Goal: Task Accomplishment & Management: Complete application form

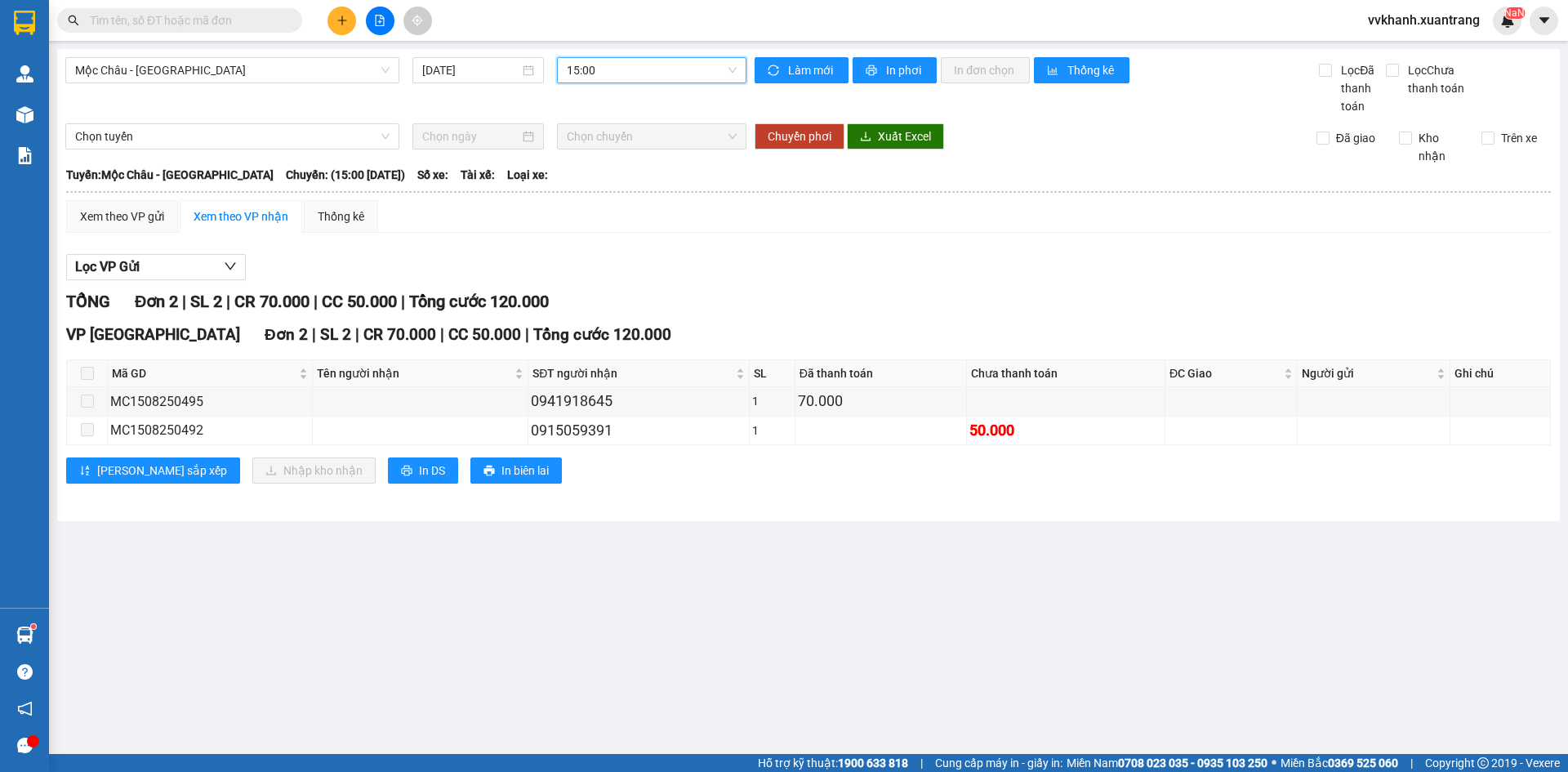
click at [347, 14] on button at bounding box center [342, 21] width 28 height 28
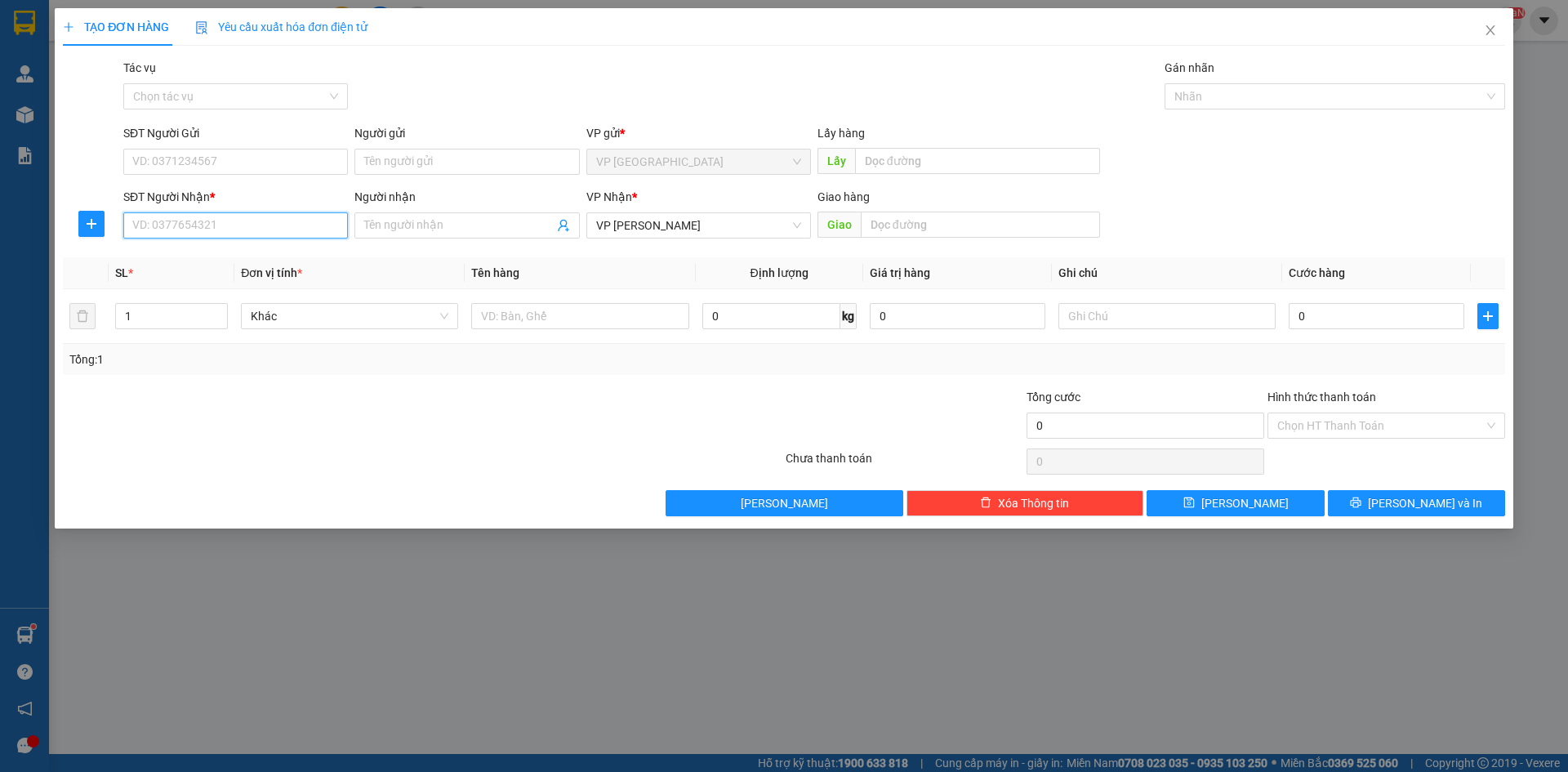
click at [261, 224] on input "SĐT Người Nhận *" at bounding box center [235, 226] width 225 height 27
click at [194, 260] on div "0372083891 - răng a củ" at bounding box center [235, 258] width 205 height 18
type input "0372083891"
type input "răng a củ"
type input "0372083891"
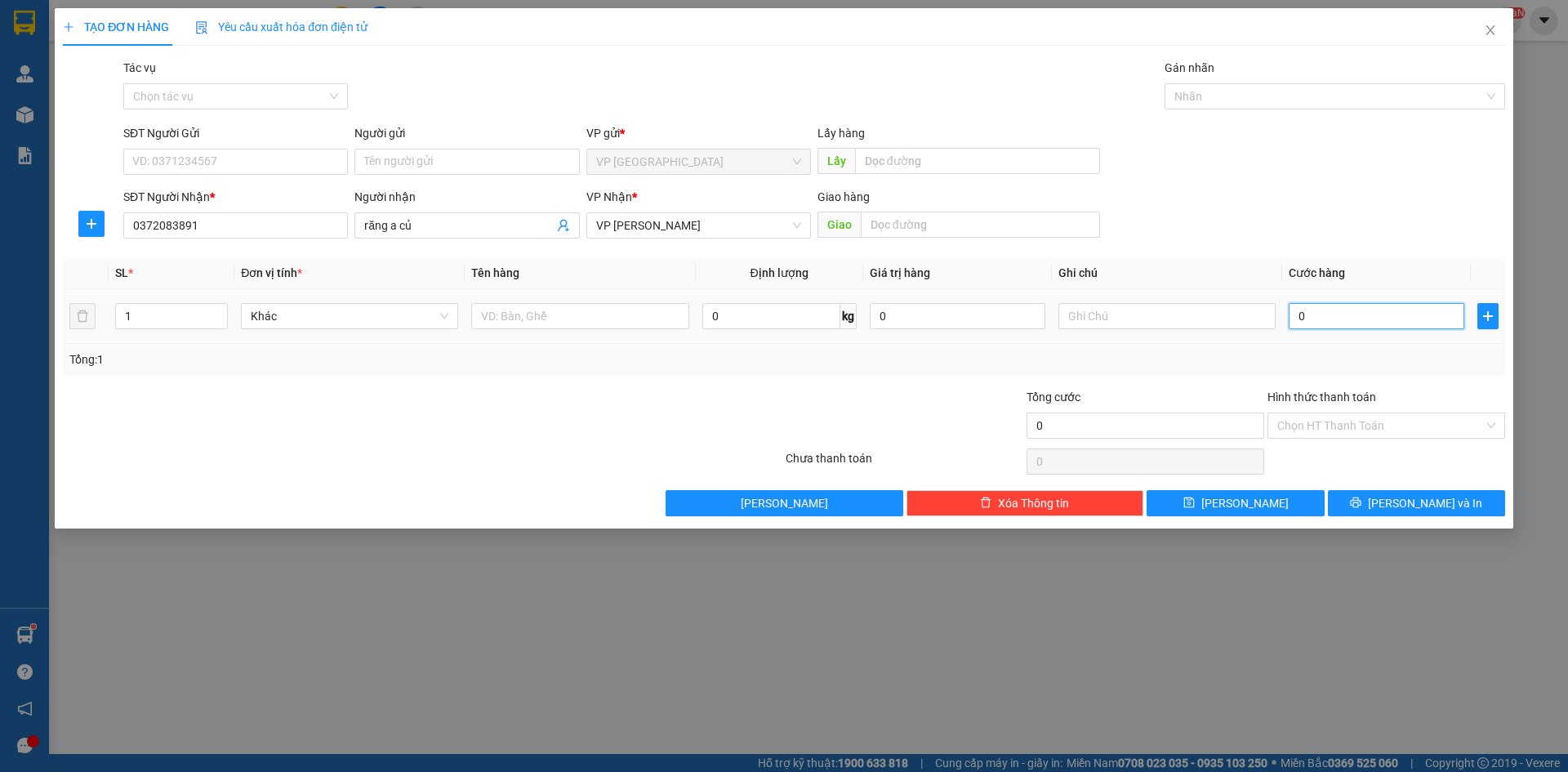
click at [1351, 312] on input "0" at bounding box center [1376, 316] width 176 height 27
type input "5"
type input "502"
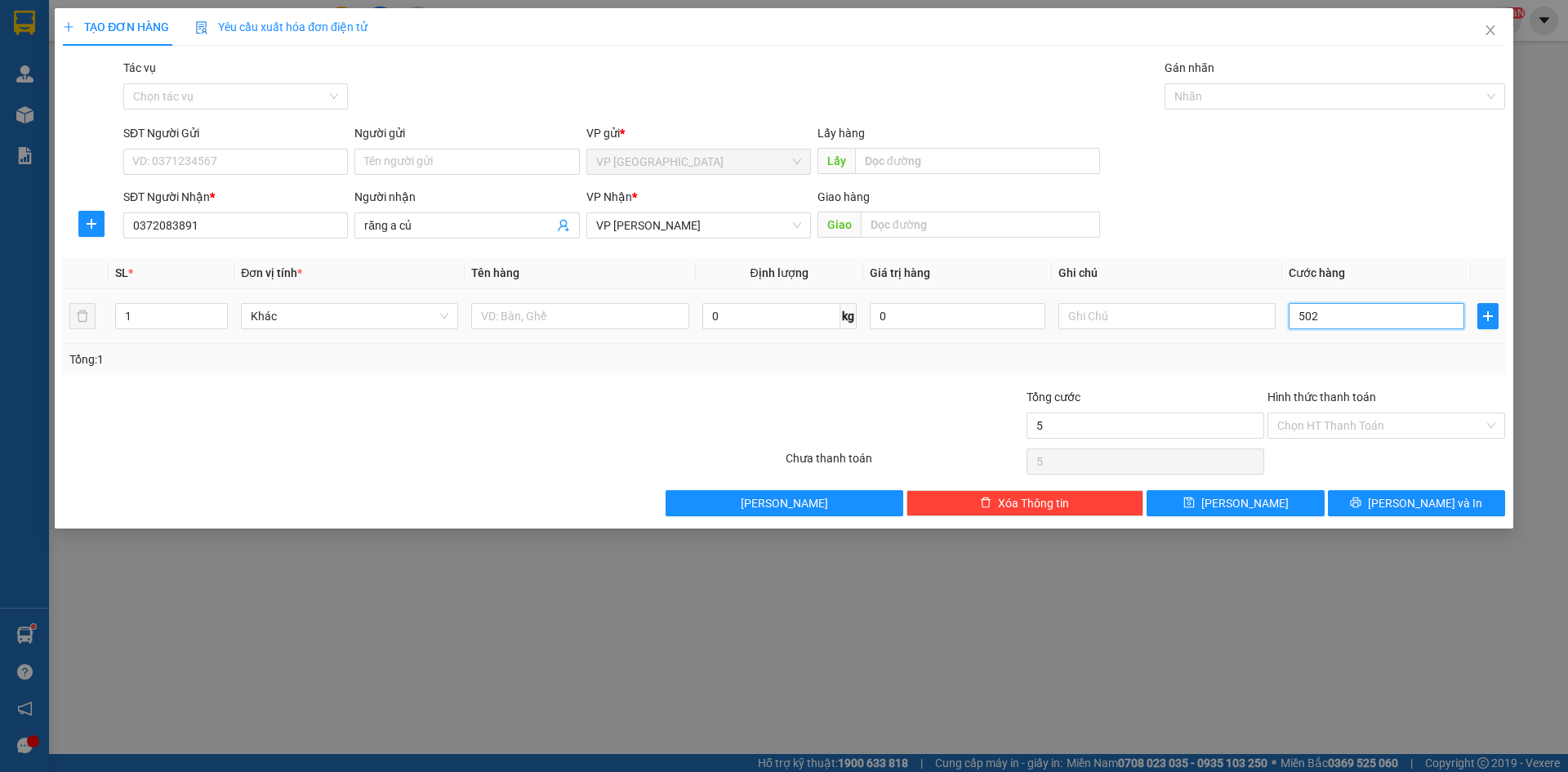
type input "502"
type input "50"
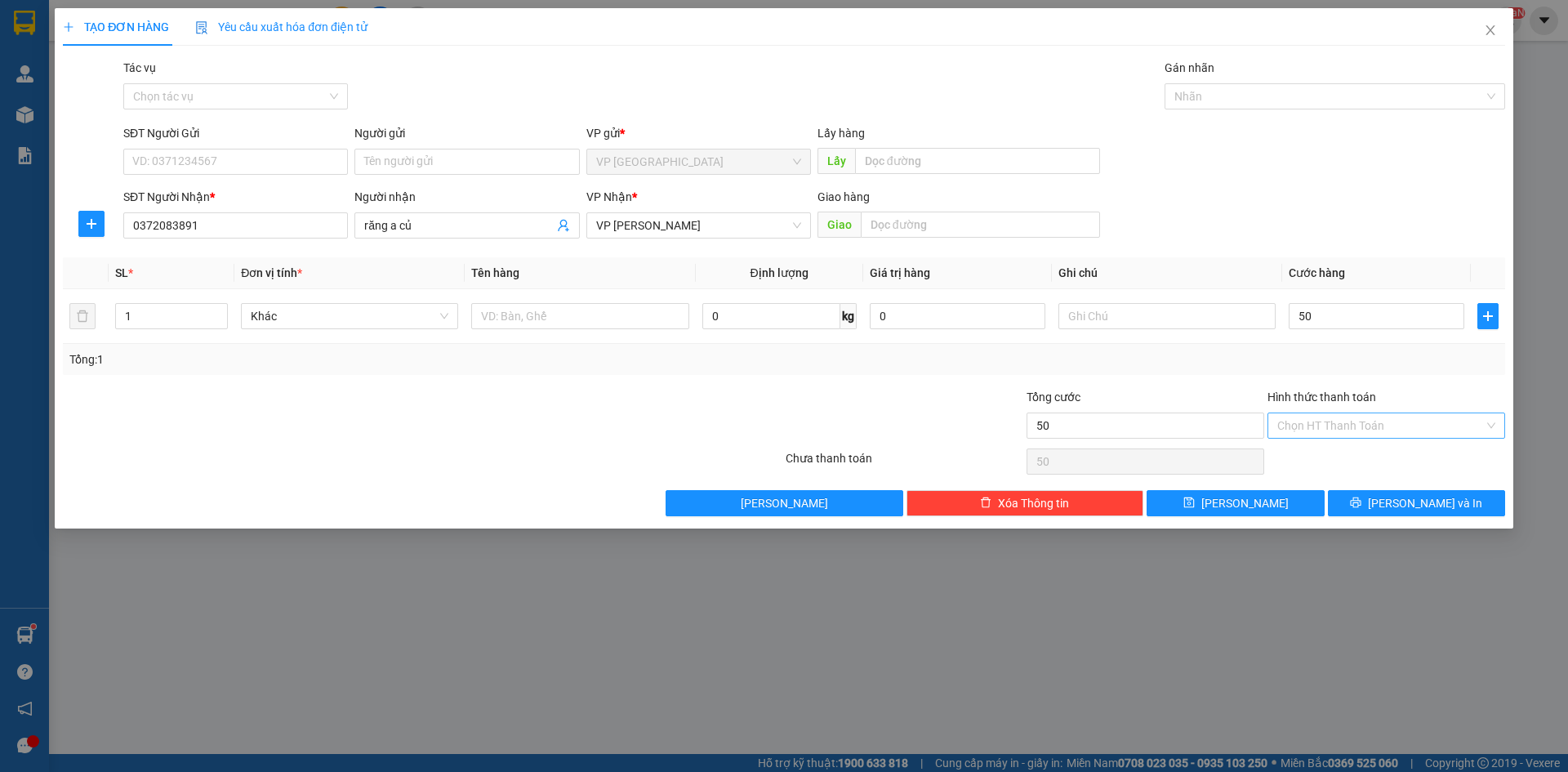
type input "50.000"
click at [1349, 424] on input "Hình thức thanh toán" at bounding box center [1380, 425] width 206 height 25
click at [1328, 459] on div "Tại văn phòng" at bounding box center [1386, 459] width 218 height 18
type input "0"
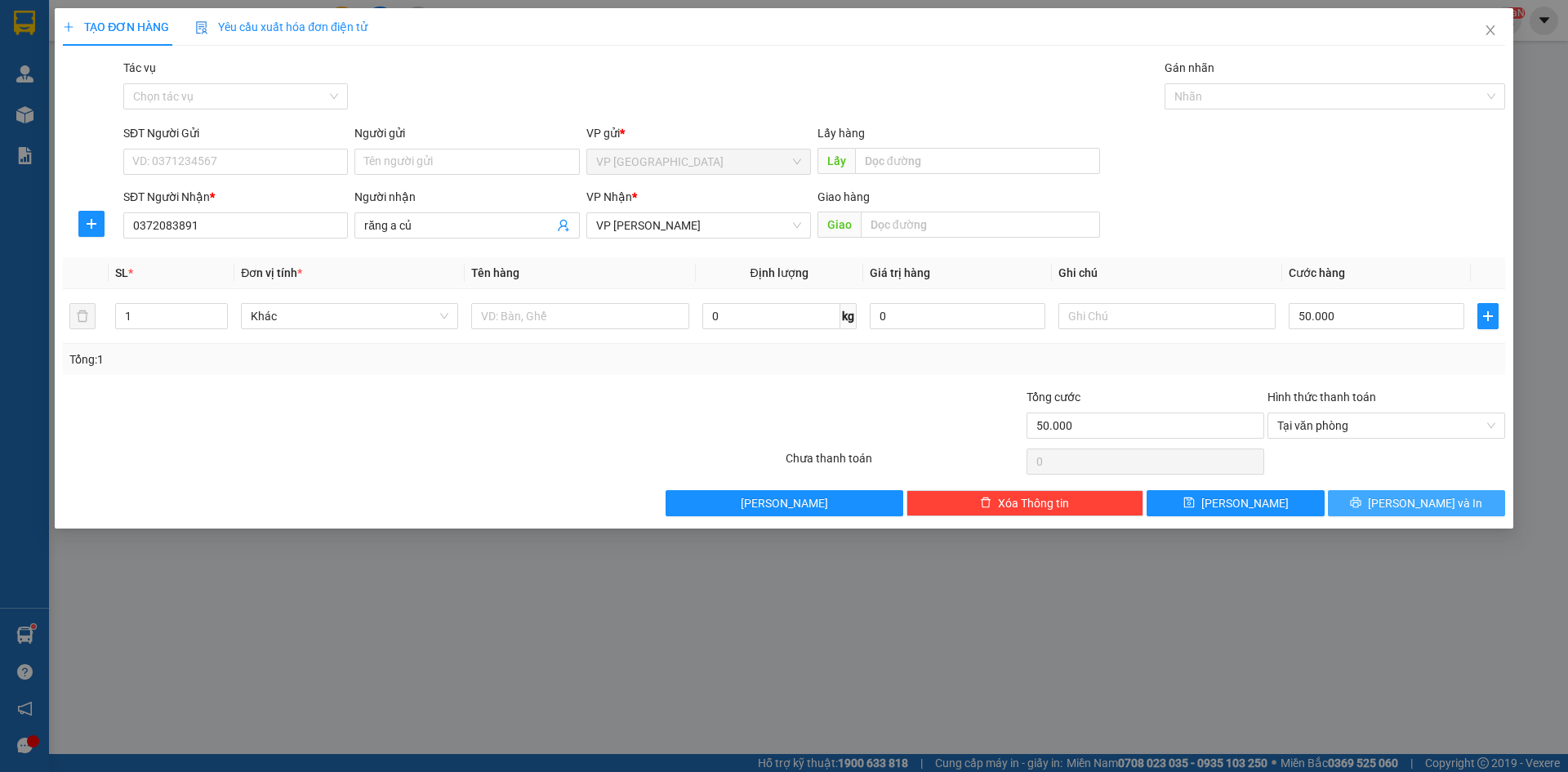
click at [1405, 494] on span "[PERSON_NAME] và In" at bounding box center [1425, 503] width 114 height 18
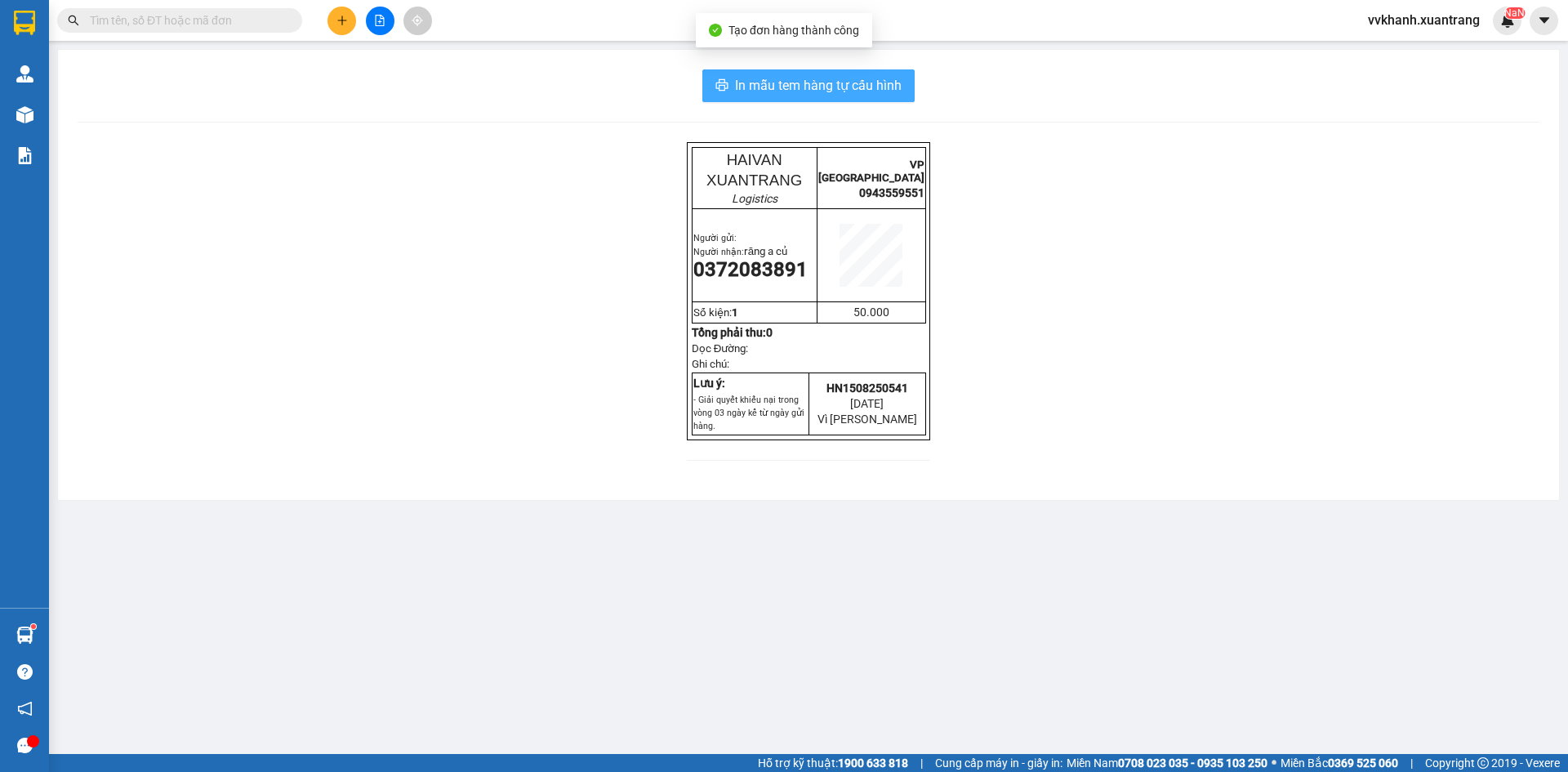
click at [808, 85] on span "In mẫu tem hàng tự cấu hình" at bounding box center [818, 85] width 167 height 21
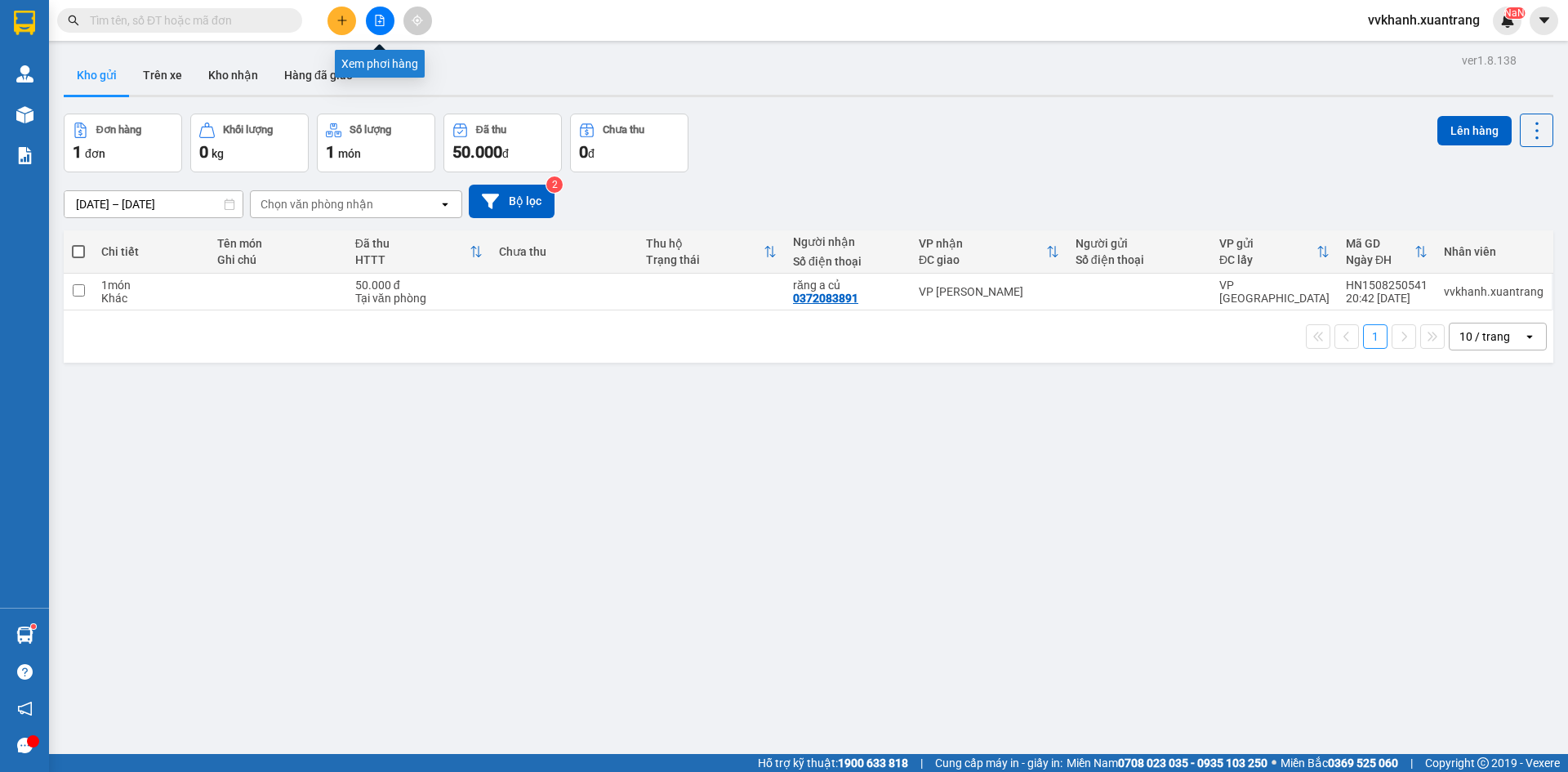
click at [381, 25] on icon "file-add" at bounding box center [380, 21] width 12 height 12
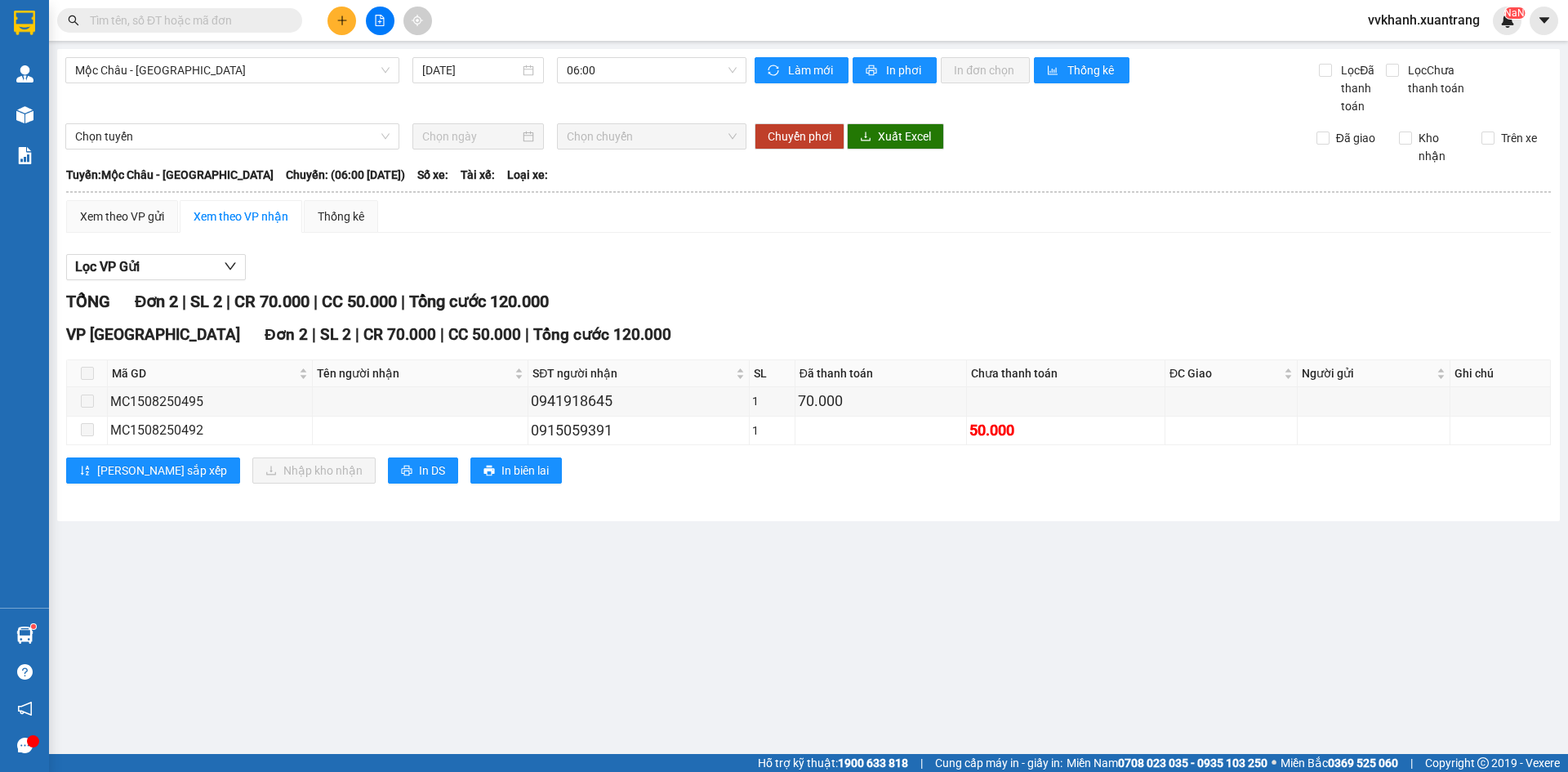
click at [676, 70] on span "06:00" at bounding box center [651, 70] width 170 height 25
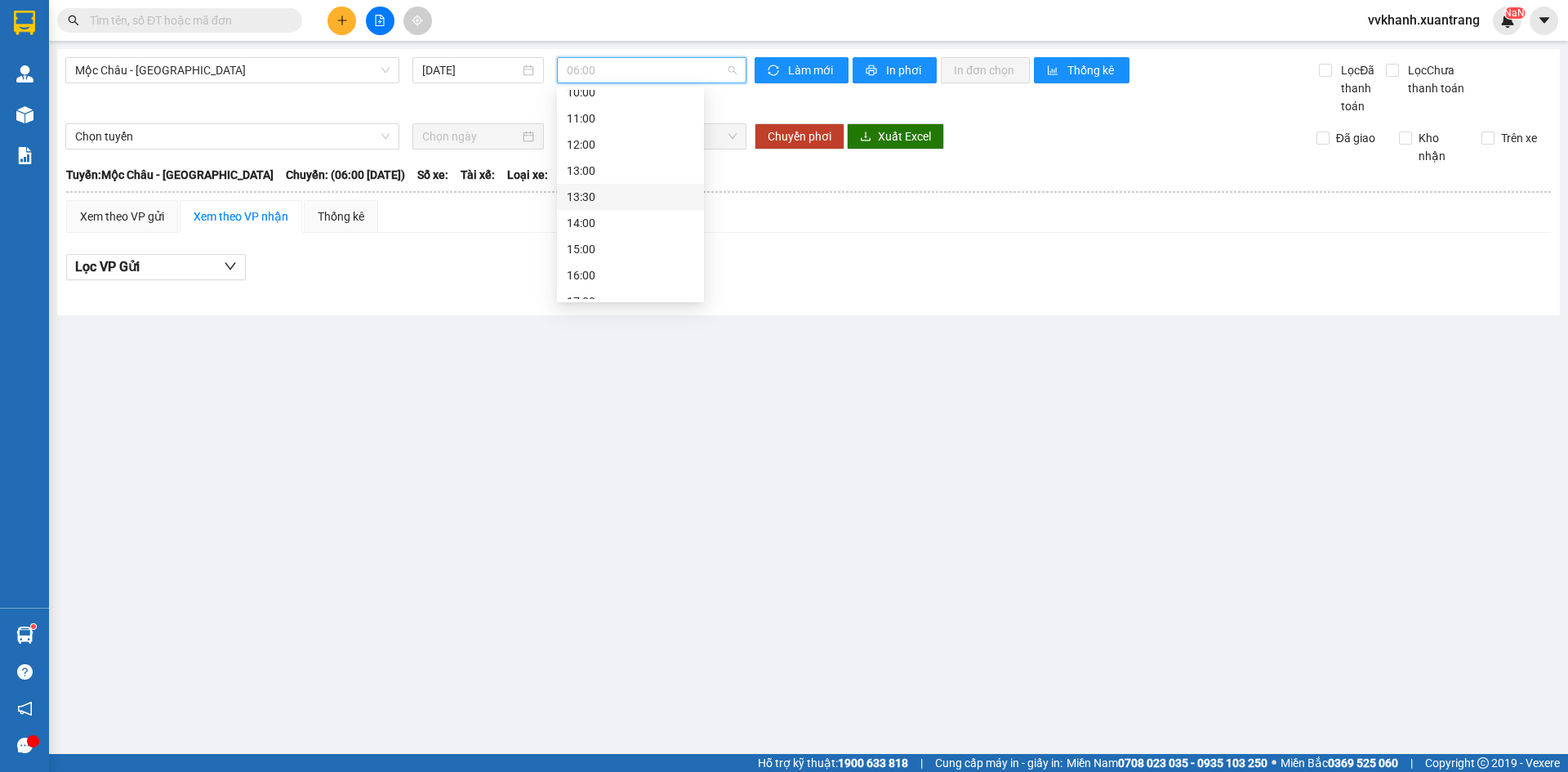
scroll to position [163, 0]
click at [595, 217] on div "15:00" at bounding box center [630, 227] width 147 height 27
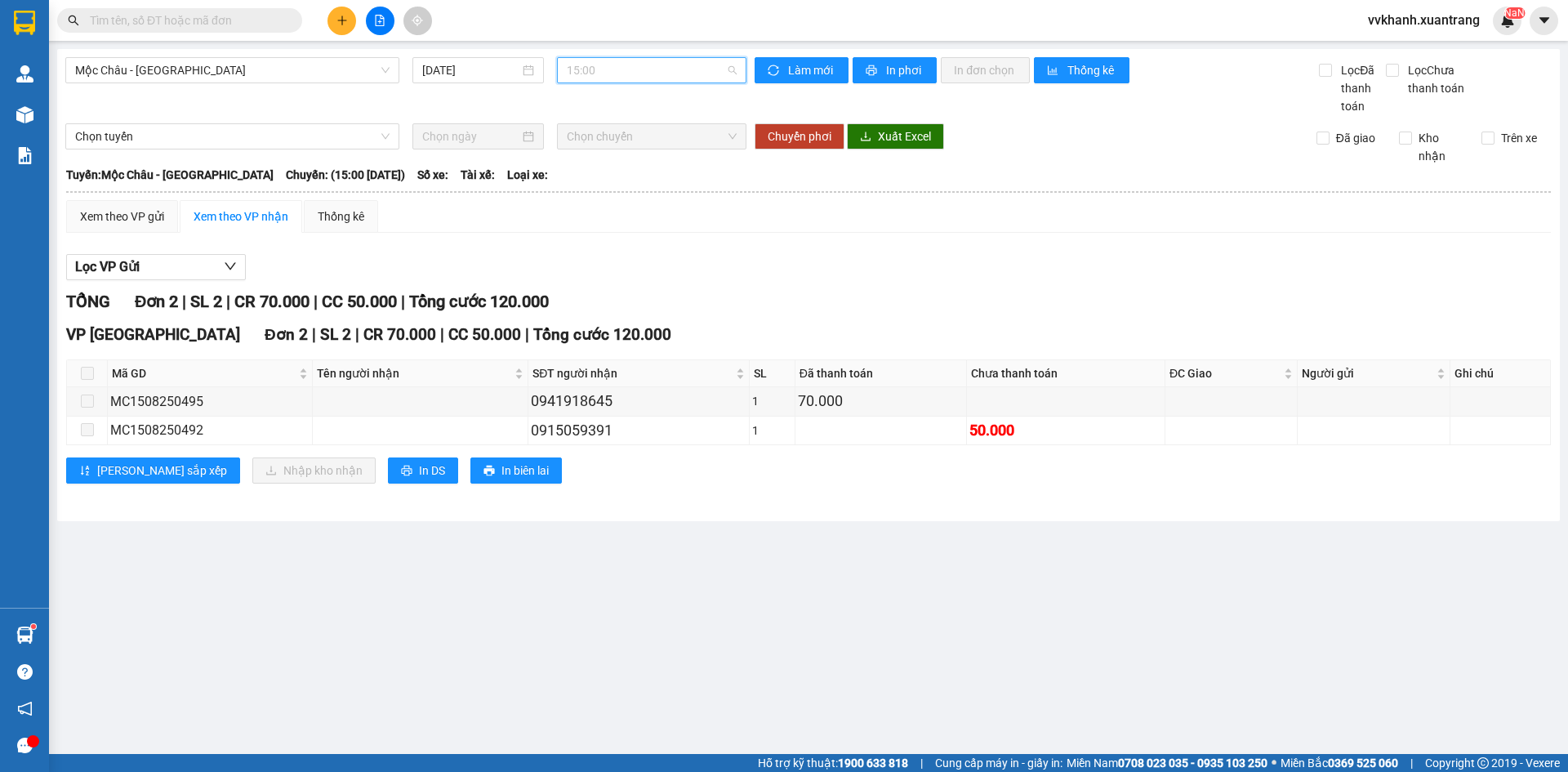
click at [640, 66] on span "15:00" at bounding box center [651, 70] width 170 height 25
click at [606, 187] on div "16:00" at bounding box center [630, 182] width 128 height 18
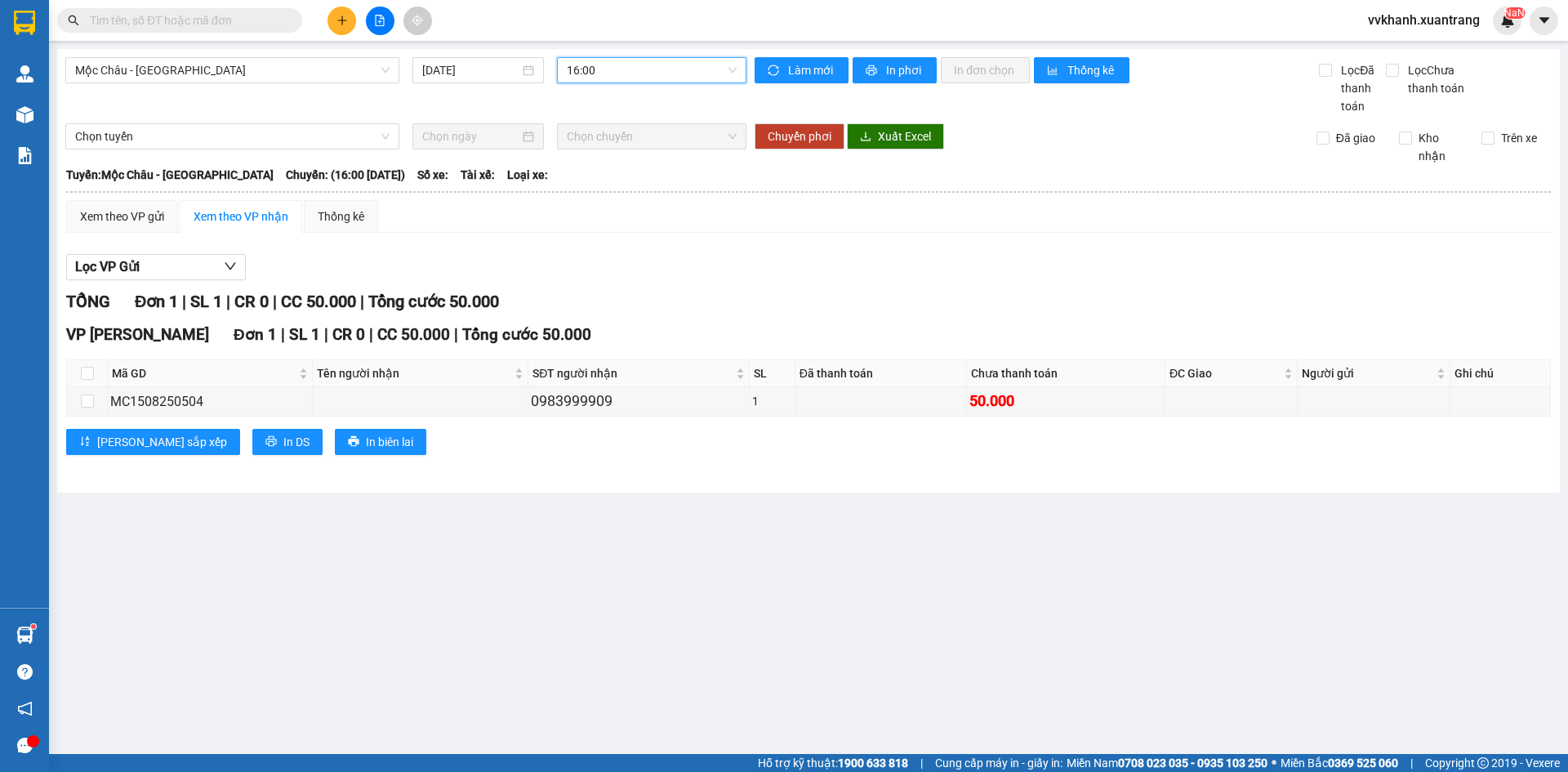
click at [221, 27] on input "text" at bounding box center [186, 21] width 192 height 18
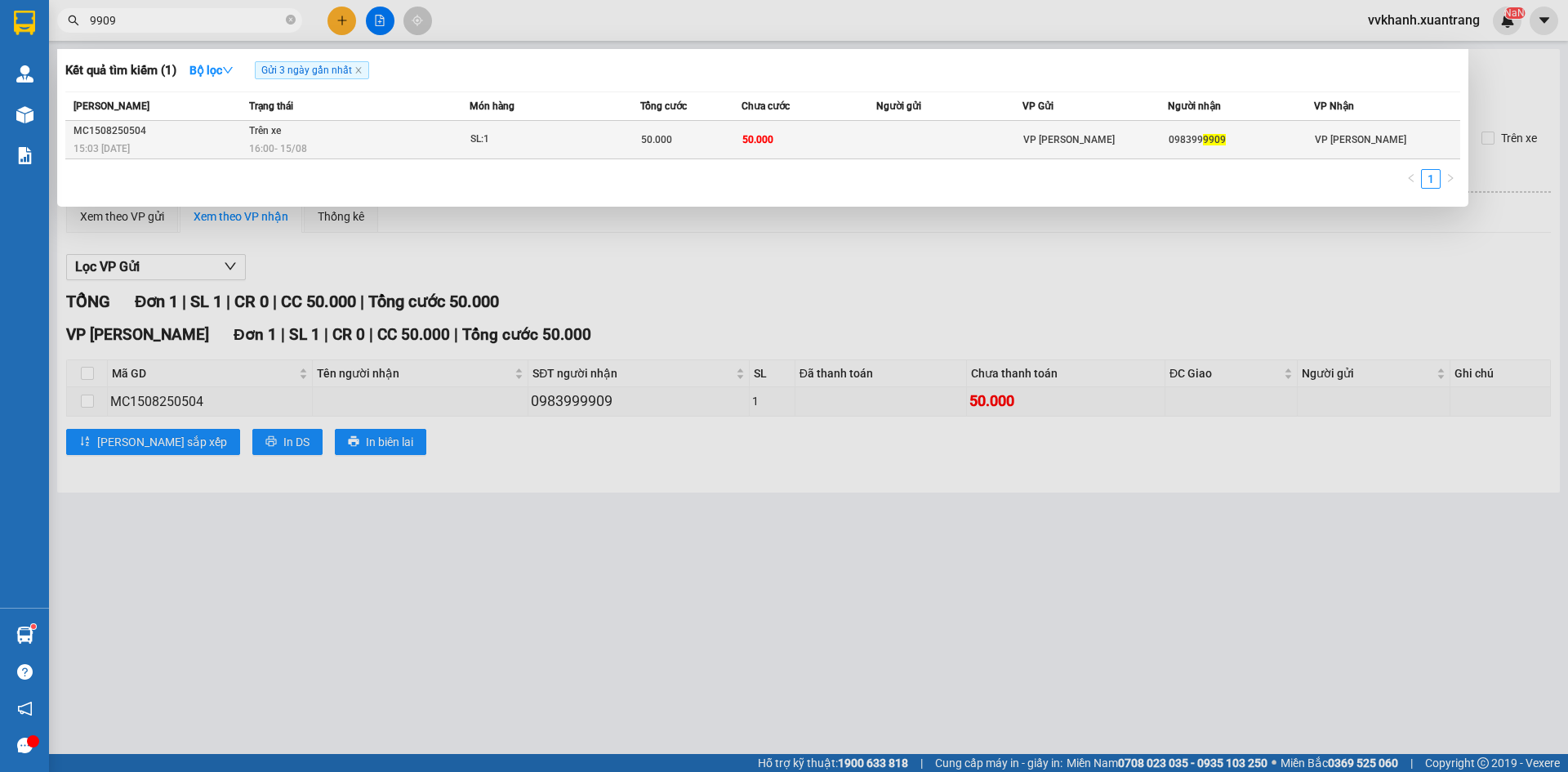
type input "9909"
click at [897, 136] on td at bounding box center [949, 140] width 146 height 38
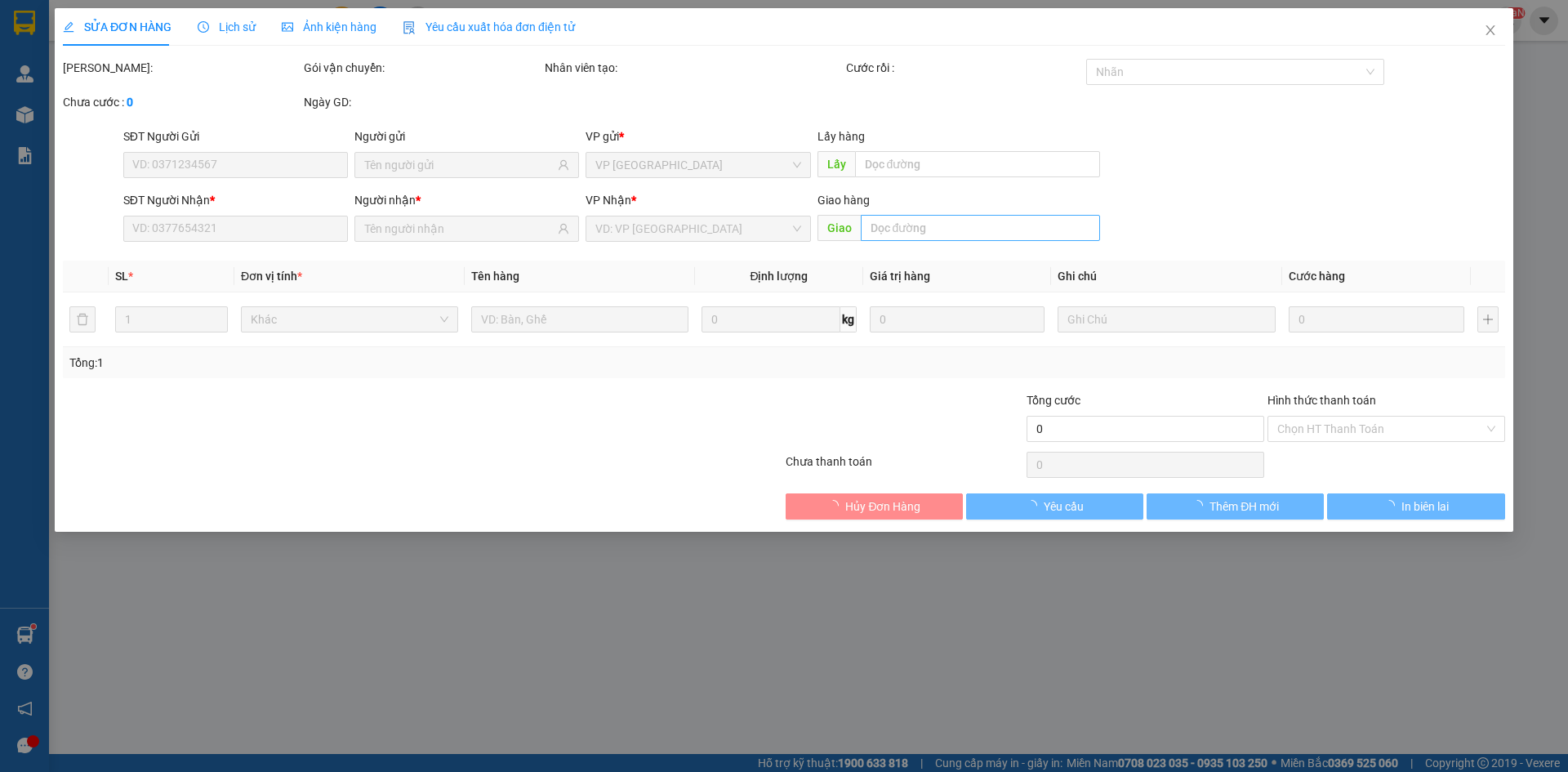
type input "0983999909"
type input "50.000"
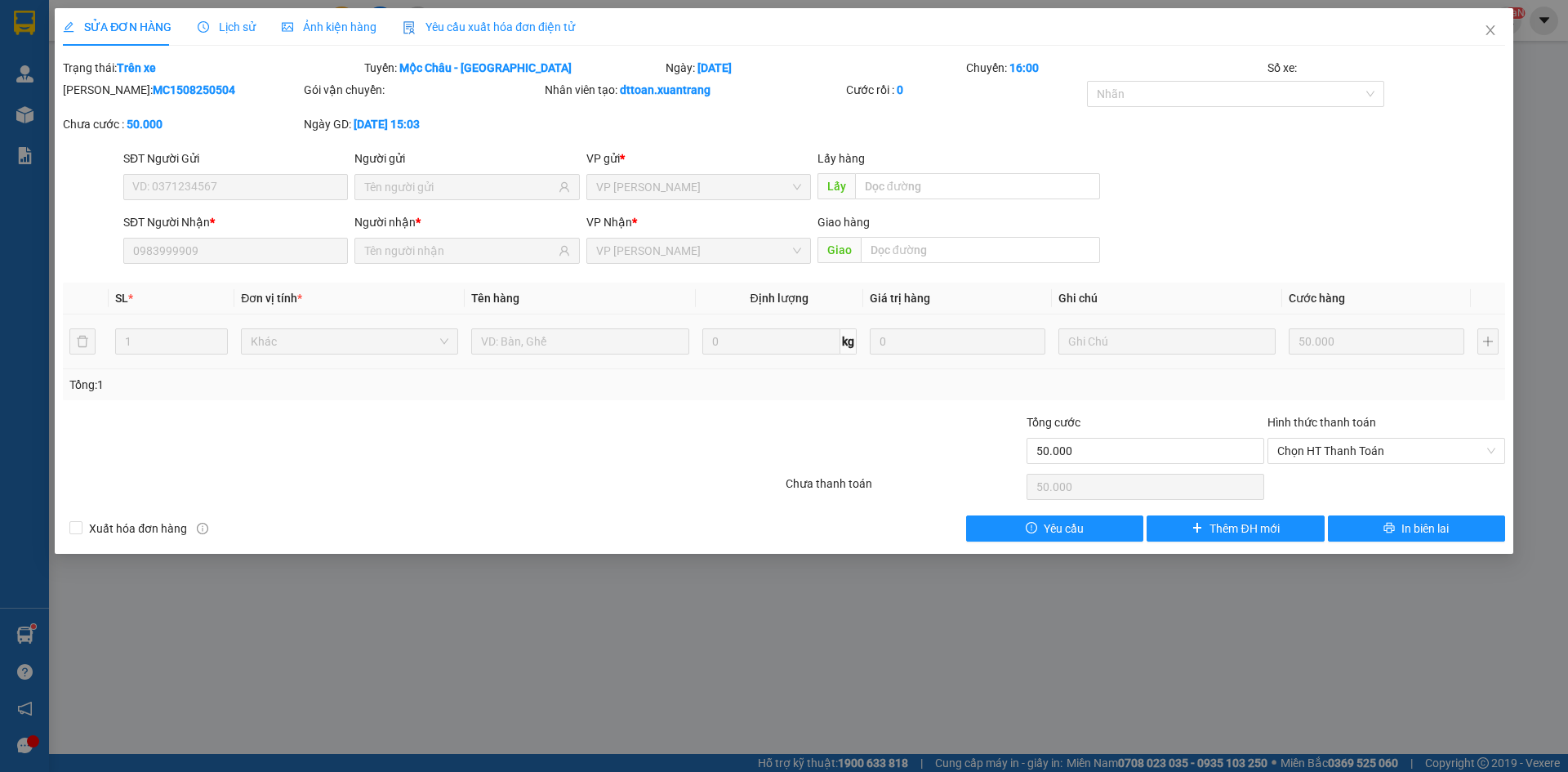
click at [347, 17] on div "Ảnh kiện hàng" at bounding box center [329, 27] width 95 height 37
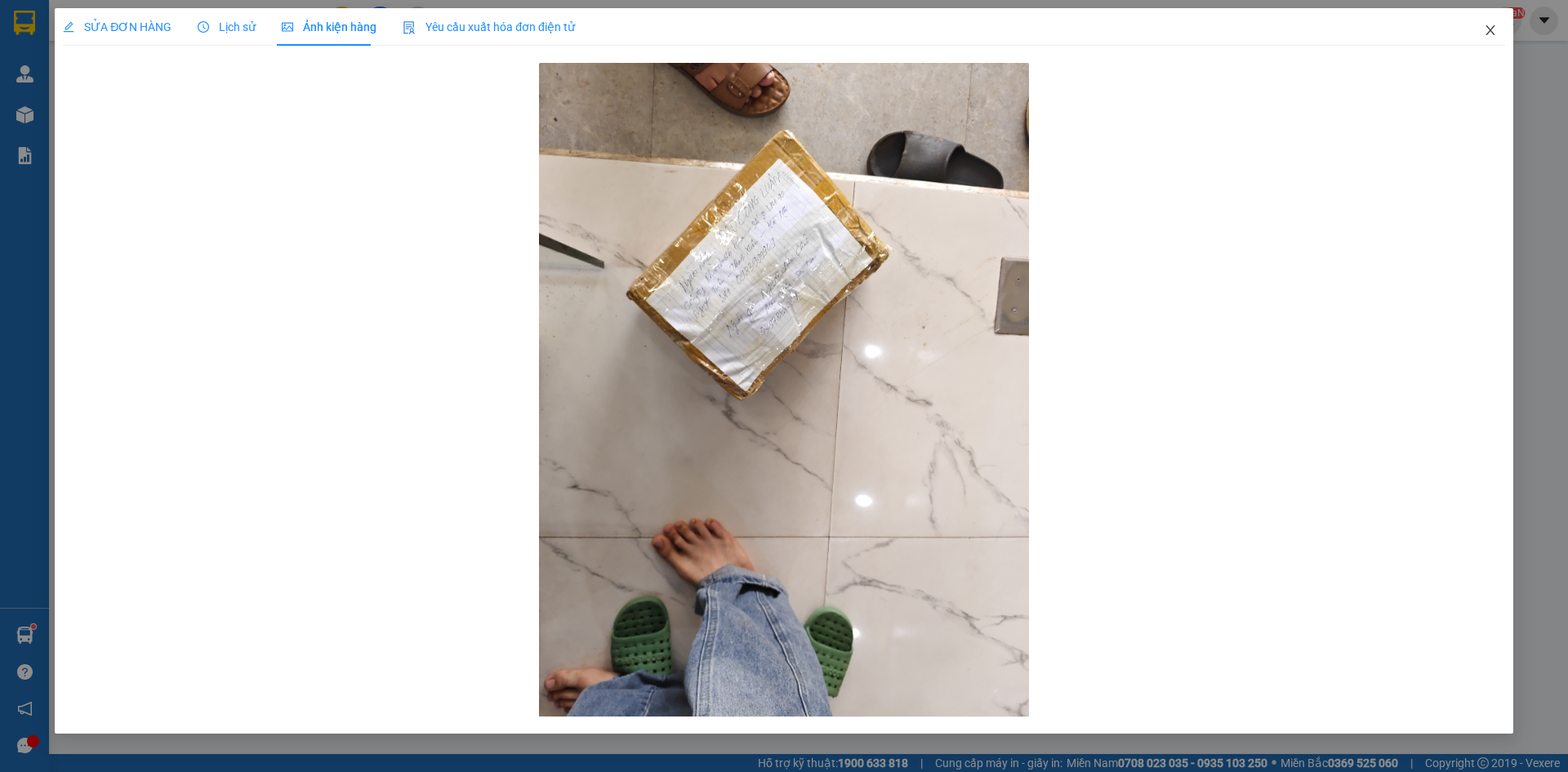
click at [1483, 32] on icon "close" at bounding box center [1490, 31] width 13 height 13
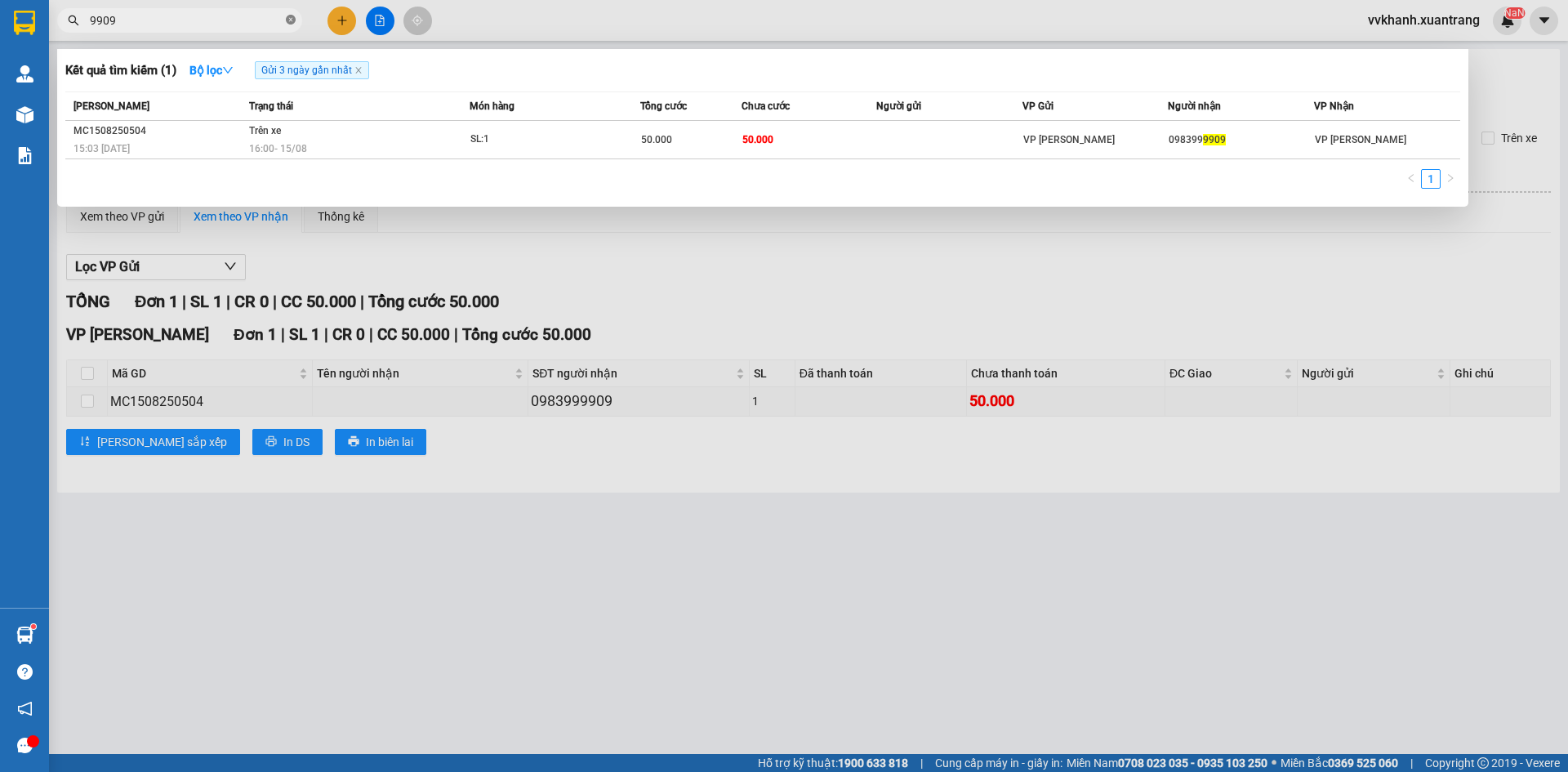
click at [286, 21] on icon "close-circle" at bounding box center [291, 20] width 10 height 10
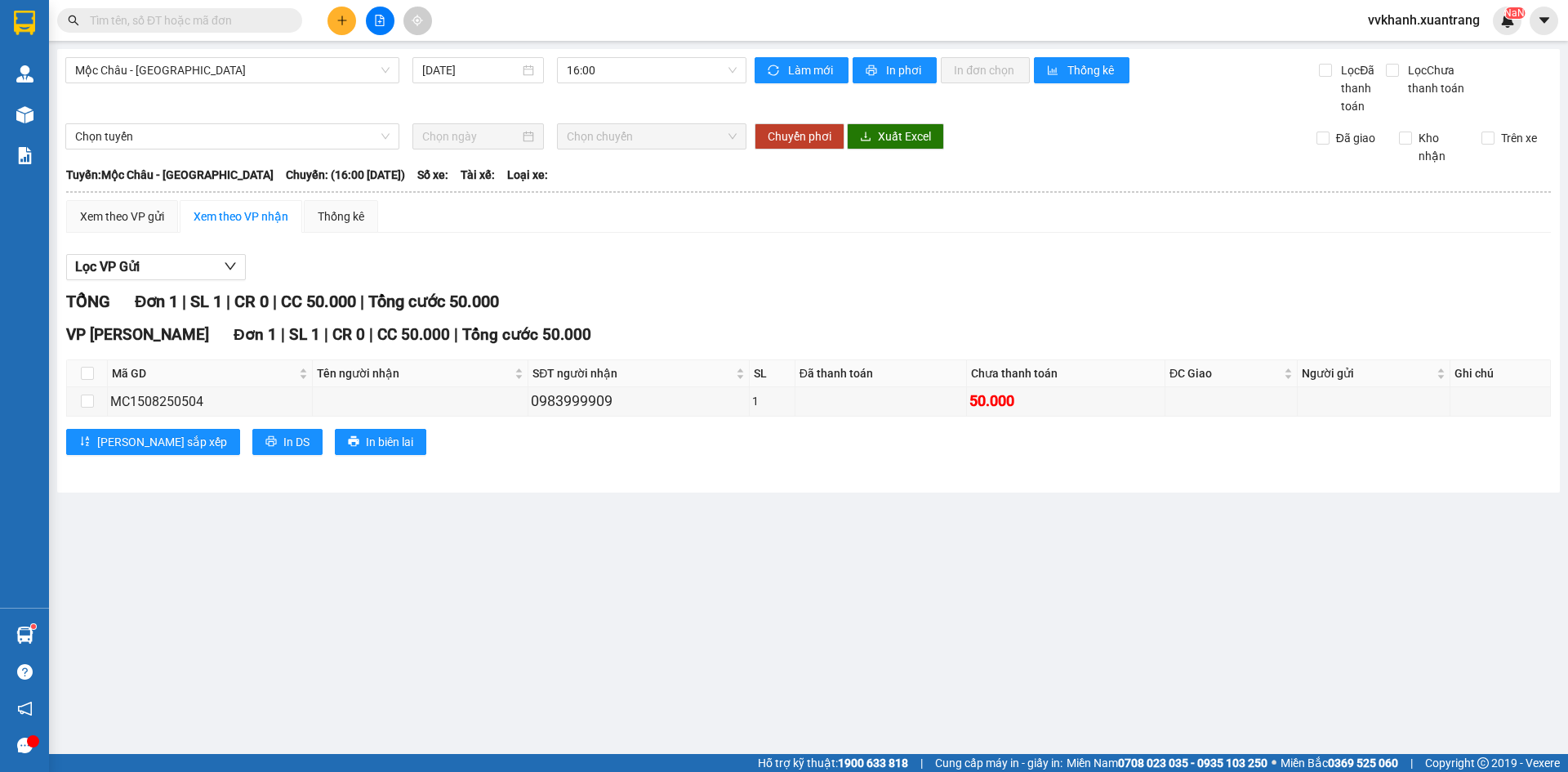
click at [620, 77] on span "16:00" at bounding box center [651, 70] width 170 height 25
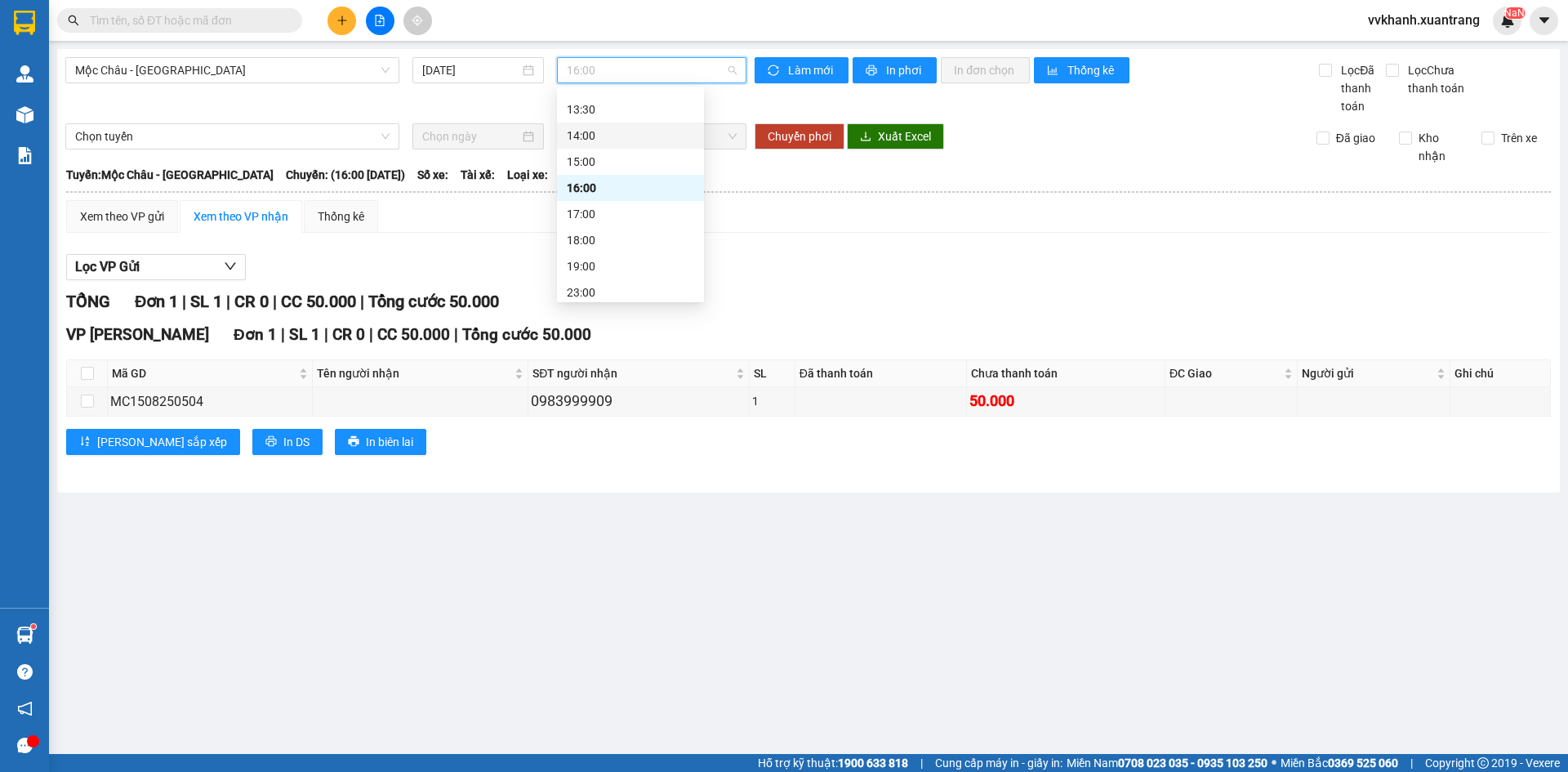
scroll to position [235, 0]
click at [626, 216] on div "17:00" at bounding box center [630, 207] width 147 height 27
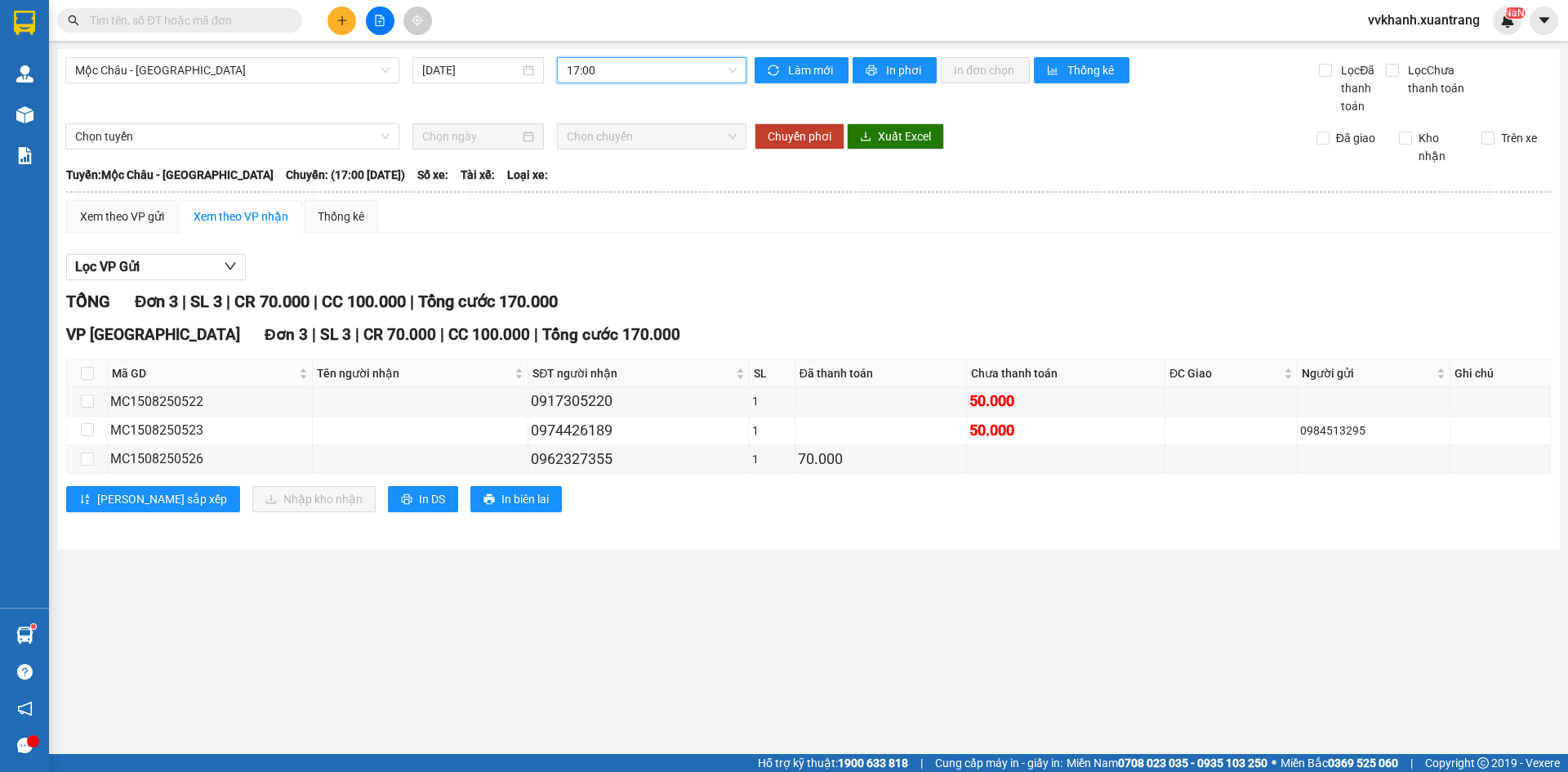
click at [589, 57] on div "17:00" at bounding box center [652, 70] width 189 height 27
click at [615, 237] on div "18:00" at bounding box center [630, 234] width 128 height 18
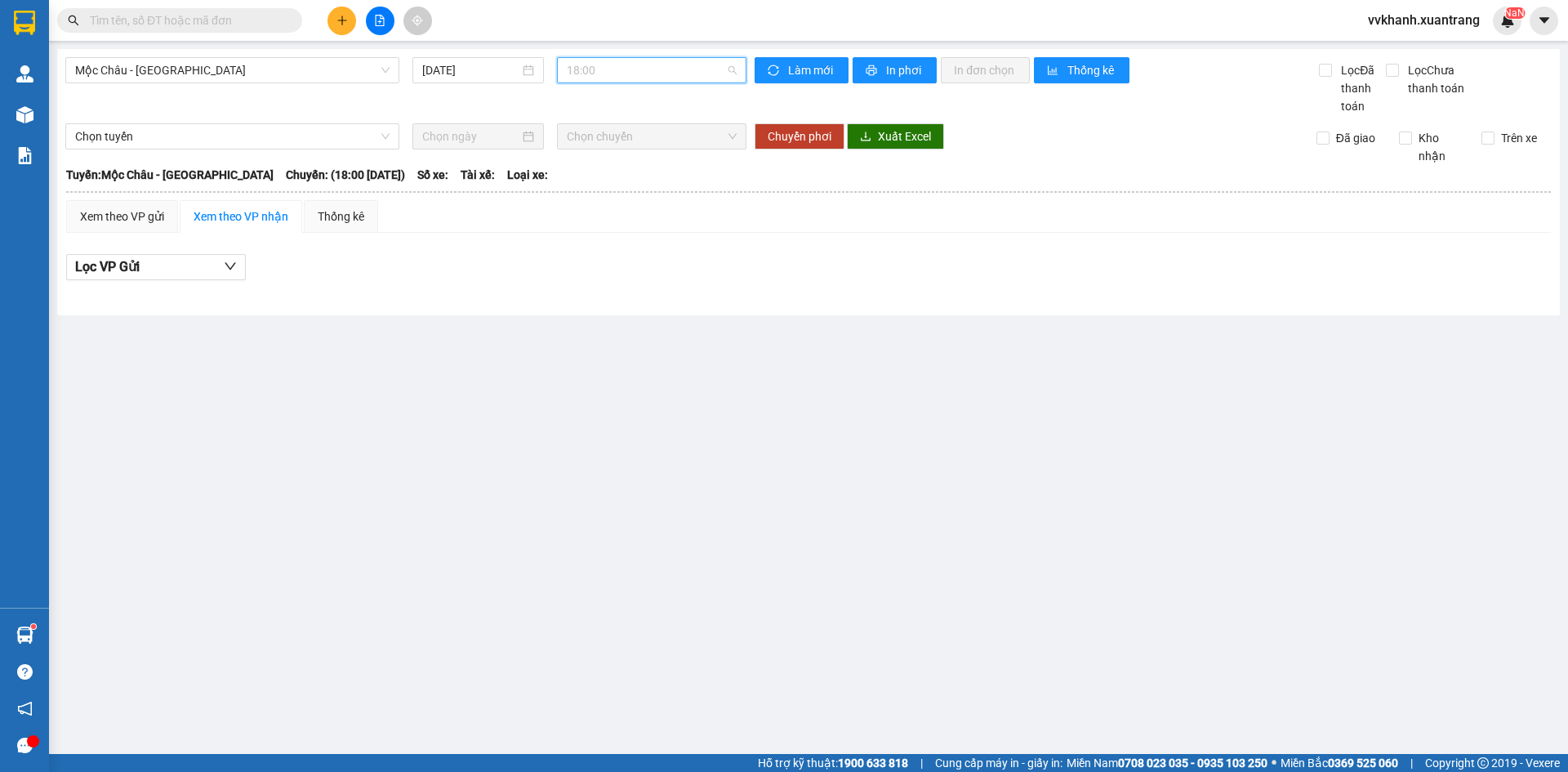
click at [617, 58] on span "18:00" at bounding box center [651, 70] width 170 height 25
click at [599, 250] on div "19:00" at bounding box center [630, 260] width 128 height 18
click at [643, 75] on span "19:00" at bounding box center [651, 70] width 170 height 25
click at [626, 223] on div "18:00" at bounding box center [630, 234] width 147 height 27
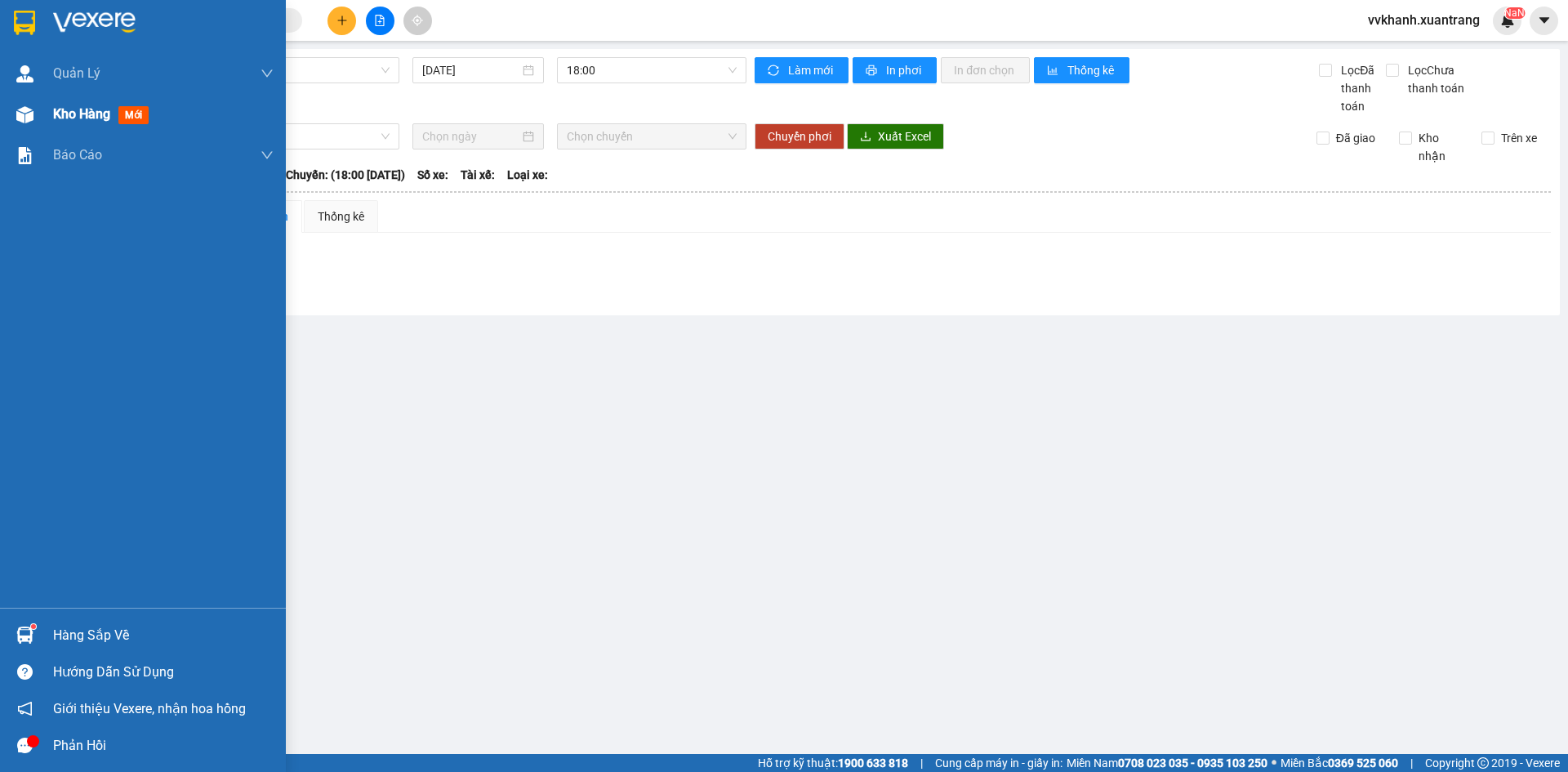
click at [55, 103] on div "Kho hàng mới" at bounding box center [163, 114] width 221 height 41
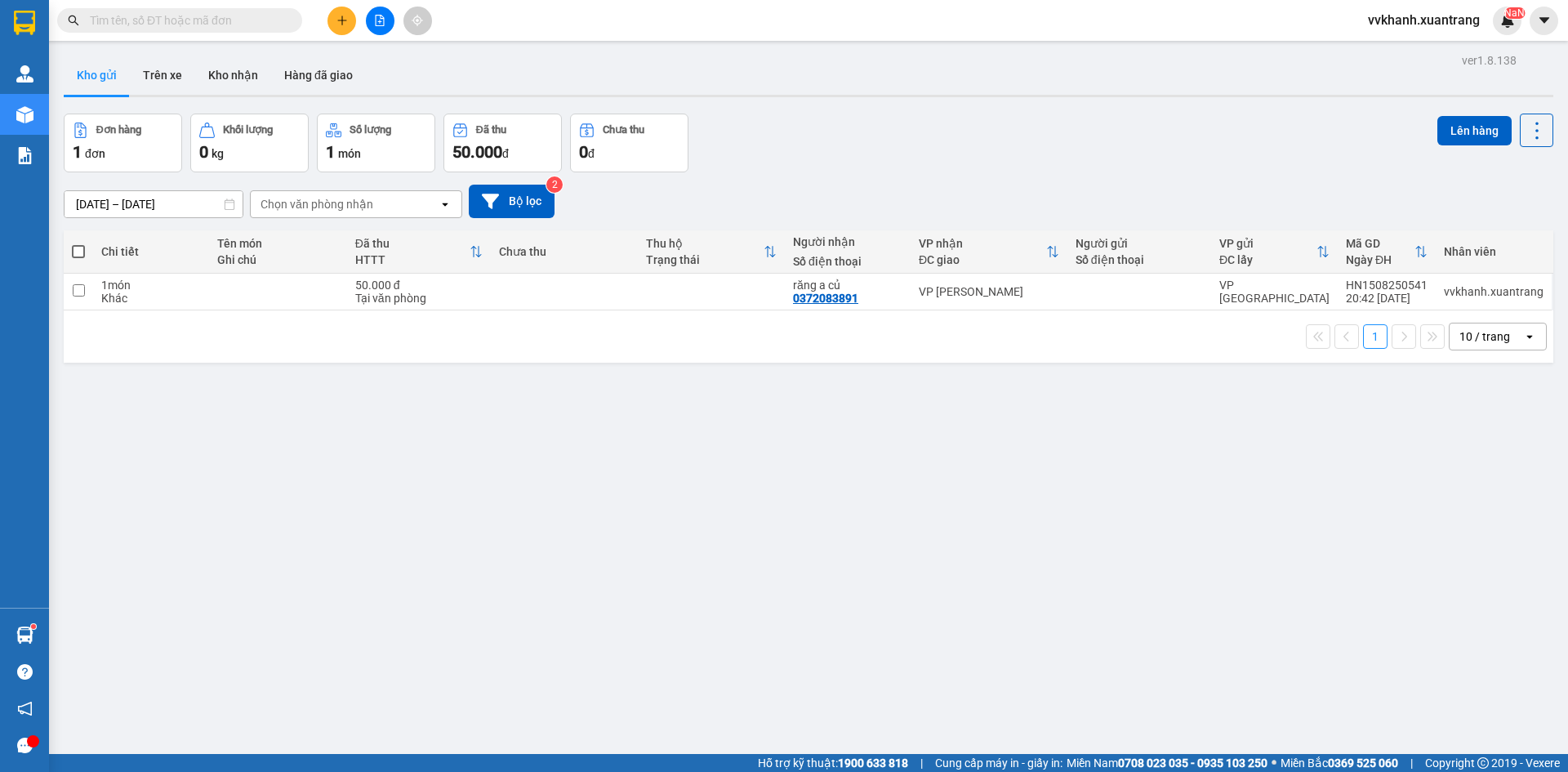
click at [376, 23] on icon "file-add" at bounding box center [380, 21] width 12 height 12
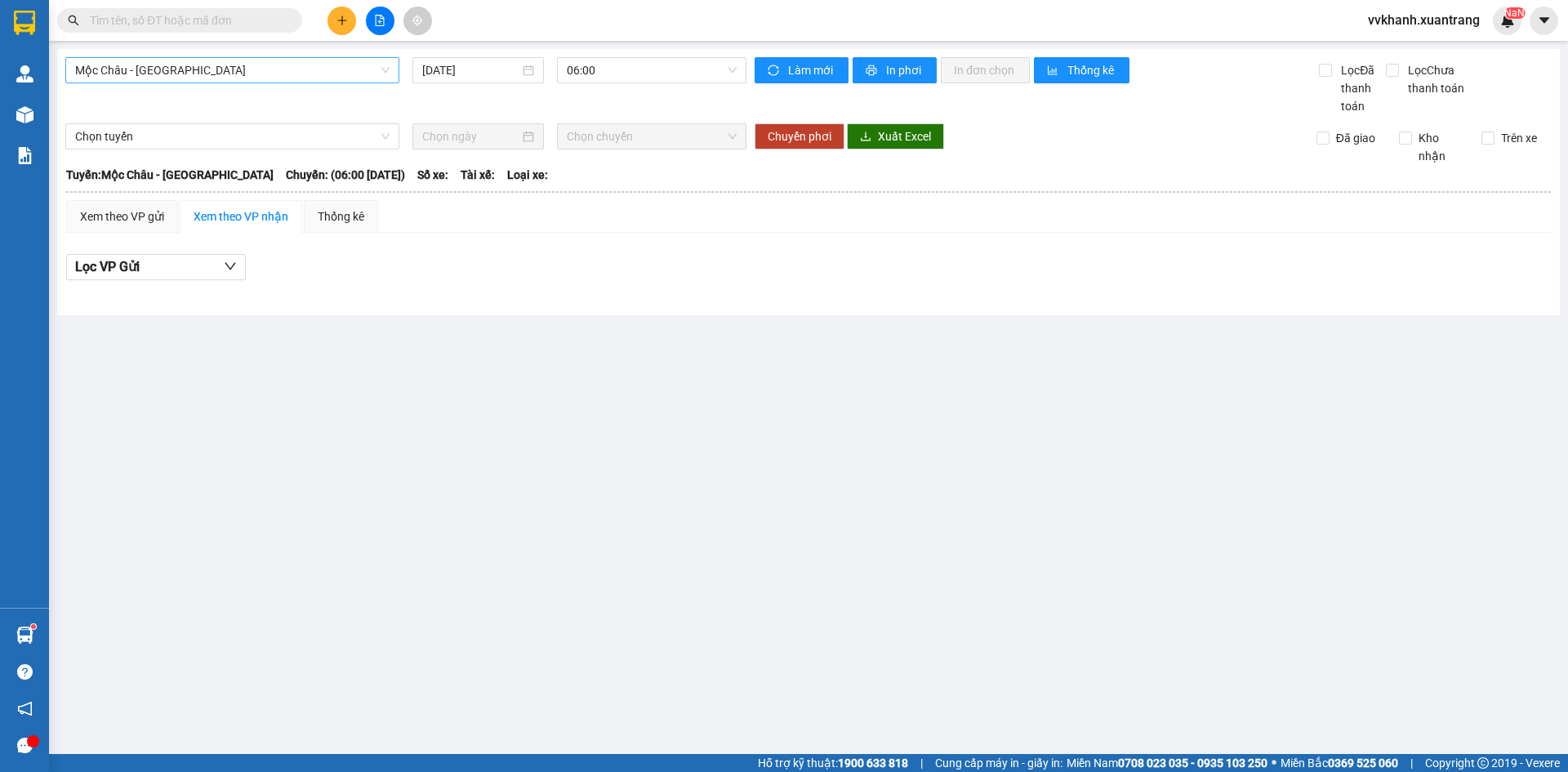
click at [274, 68] on span "Mộc Châu - [GEOGRAPHIC_DATA]" at bounding box center [232, 70] width 314 height 25
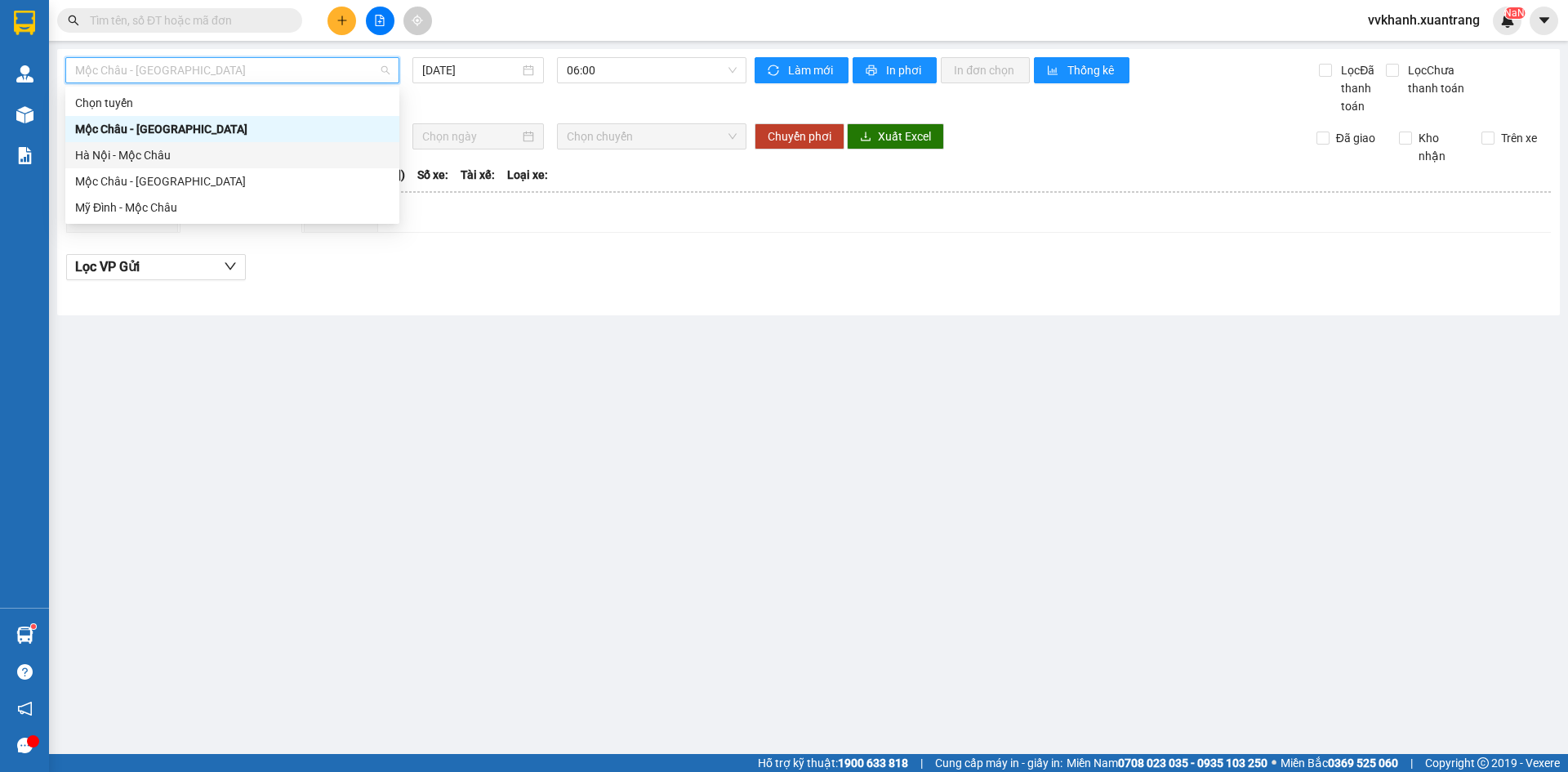
click at [241, 163] on div "Hà Nội - Mộc Châu" at bounding box center [232, 155] width 314 height 18
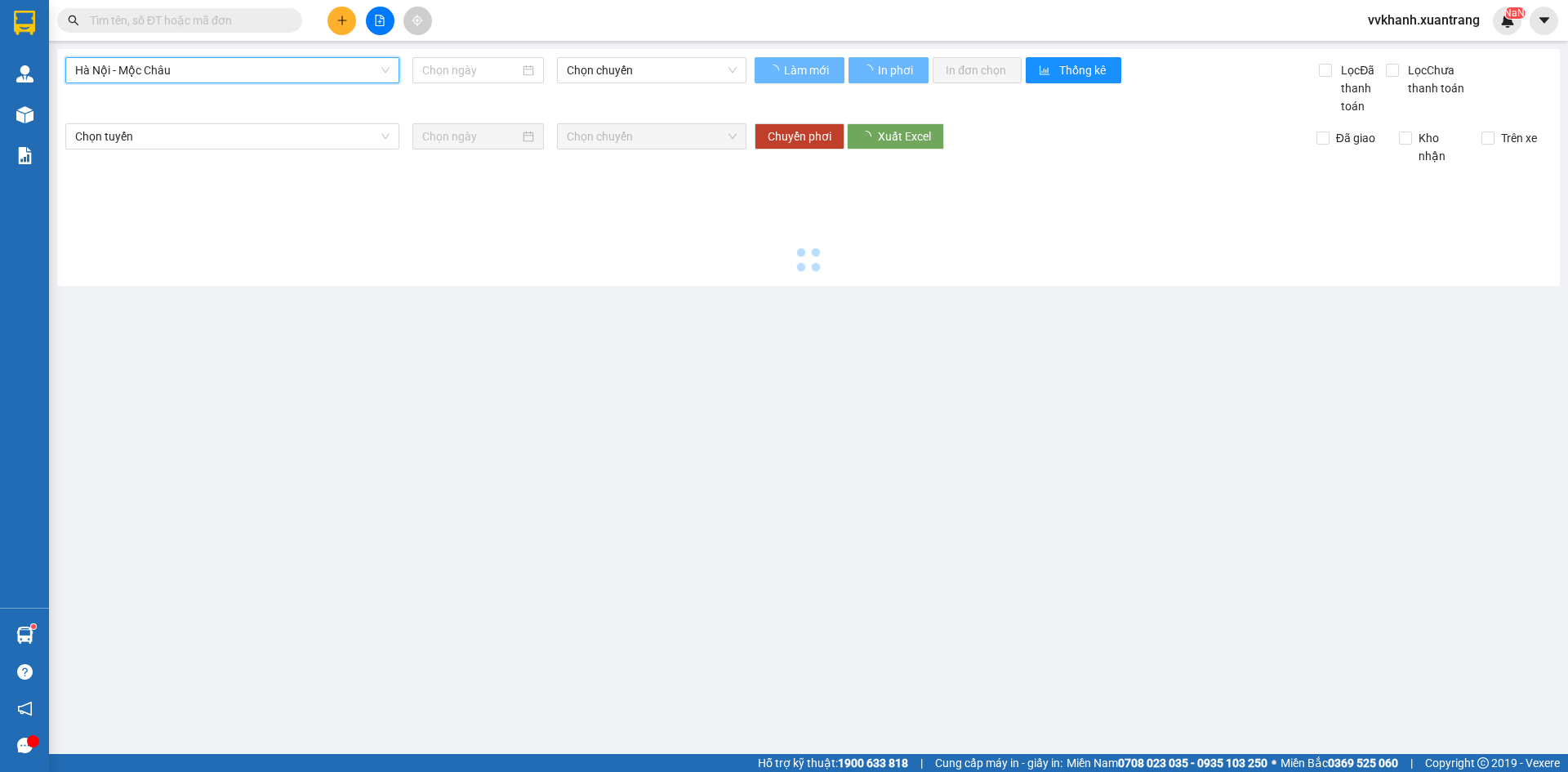
type input "[DATE]"
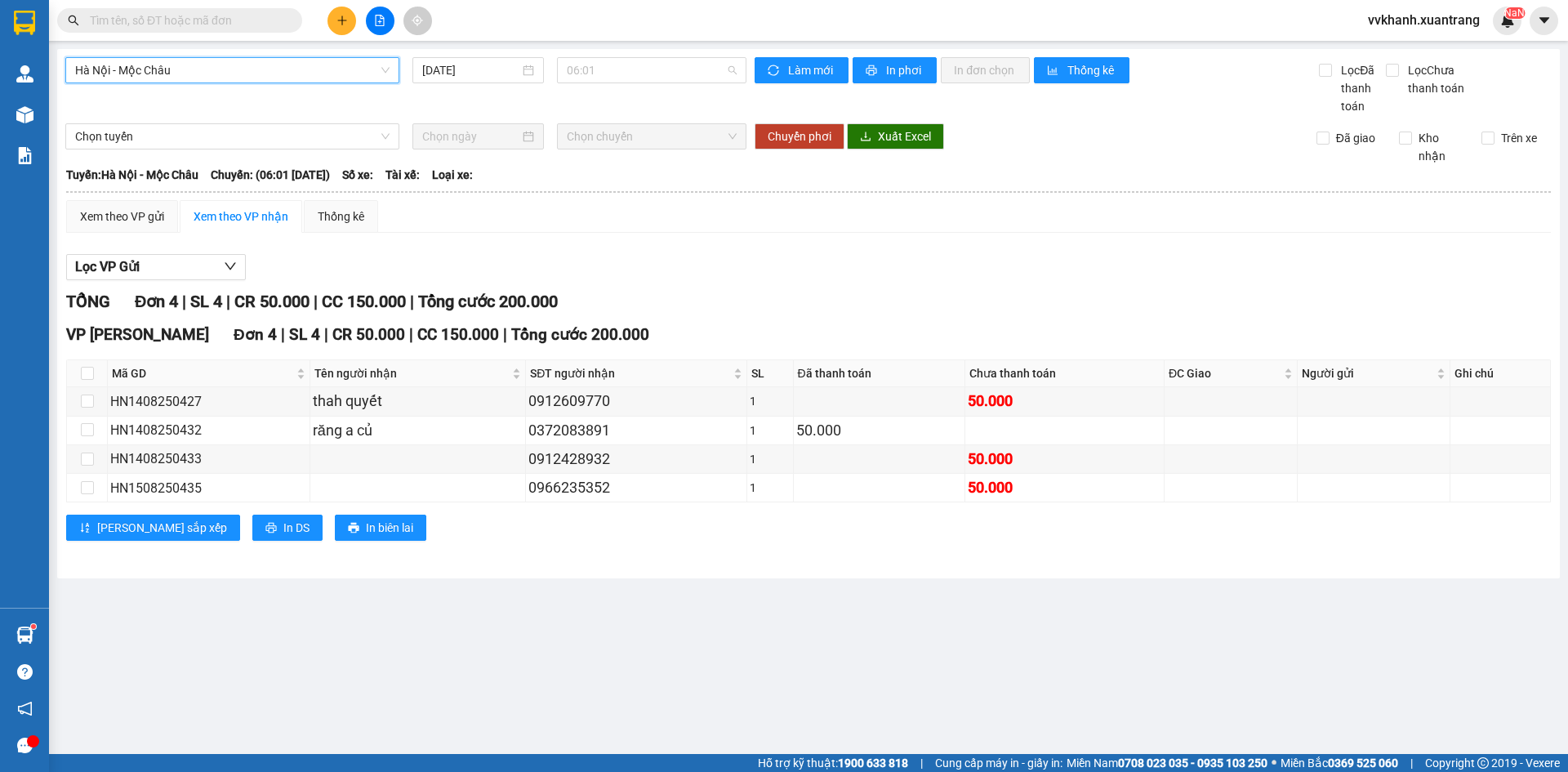
drag, startPoint x: 606, startPoint y: 70, endPoint x: 659, endPoint y: 318, distance: 253.6
click at [603, 76] on span "06:01" at bounding box center [651, 70] width 170 height 25
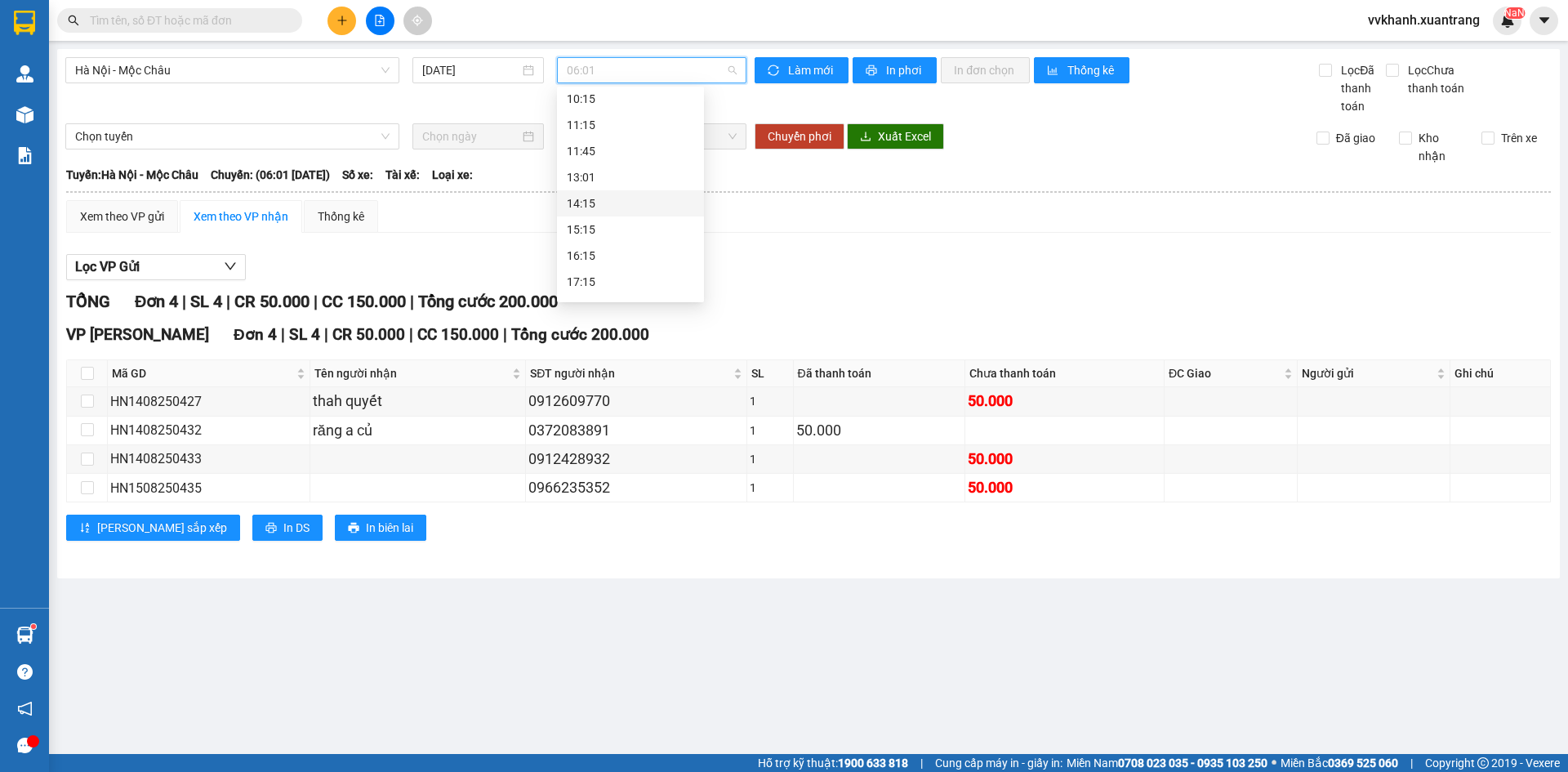
scroll to position [340, 0]
click at [604, 267] on div "18:15" at bounding box center [630, 260] width 128 height 18
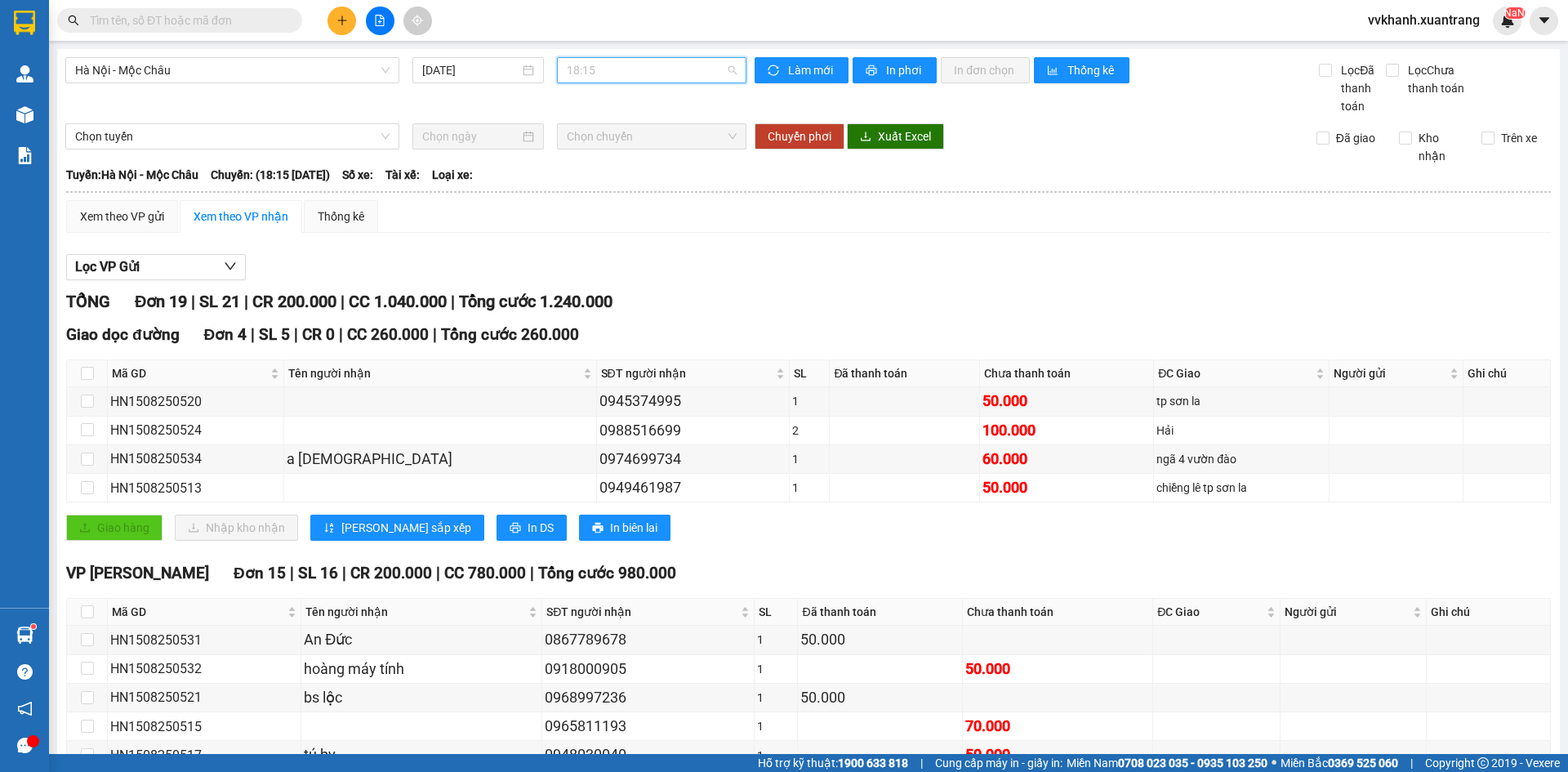
click at [629, 74] on span "18:15" at bounding box center [651, 70] width 170 height 25
click at [580, 287] on div "19:15" at bounding box center [627, 286] width 128 height 18
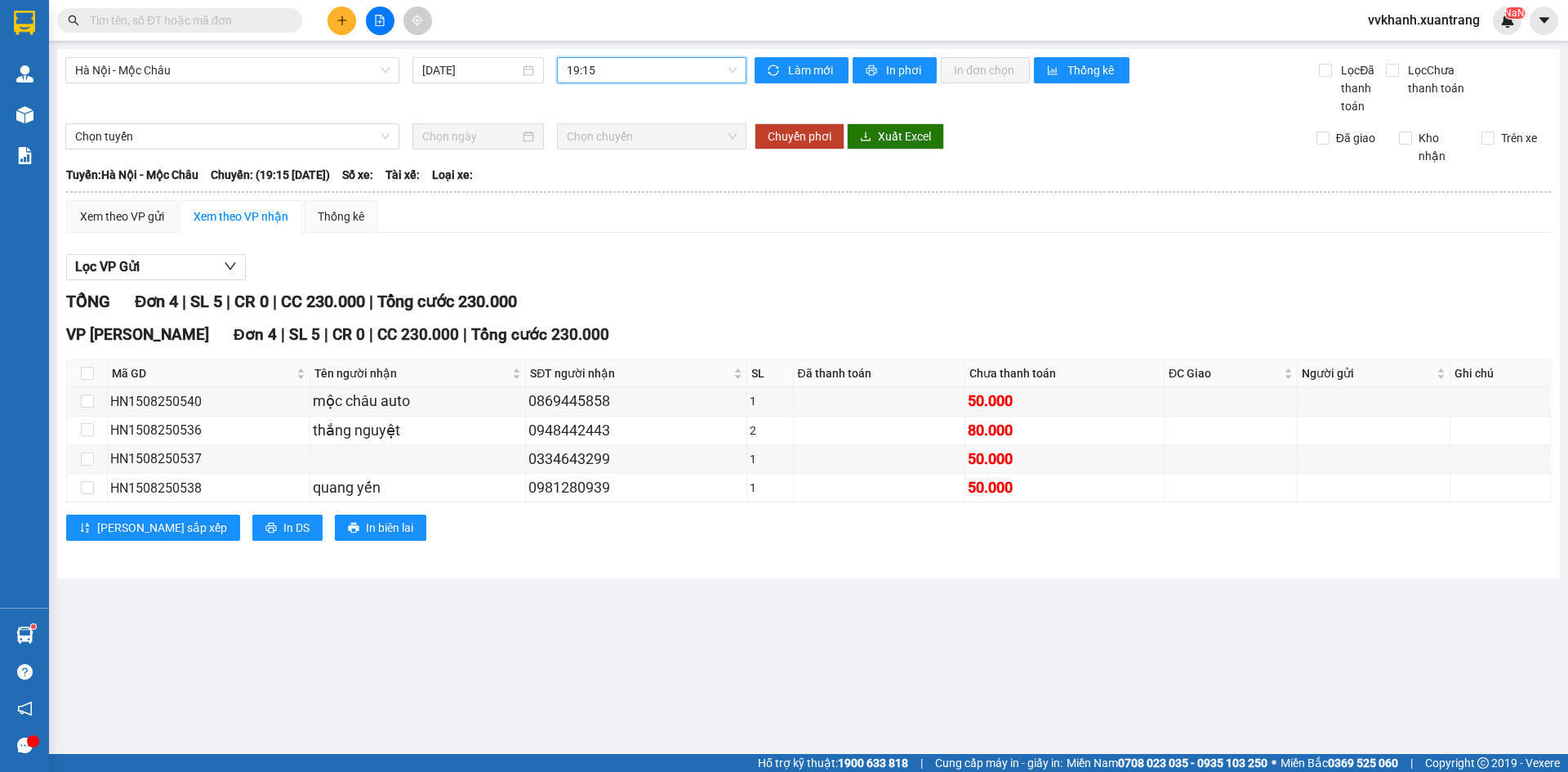
click at [658, 261] on div "Lọc VP Gửi" at bounding box center [808, 267] width 1484 height 27
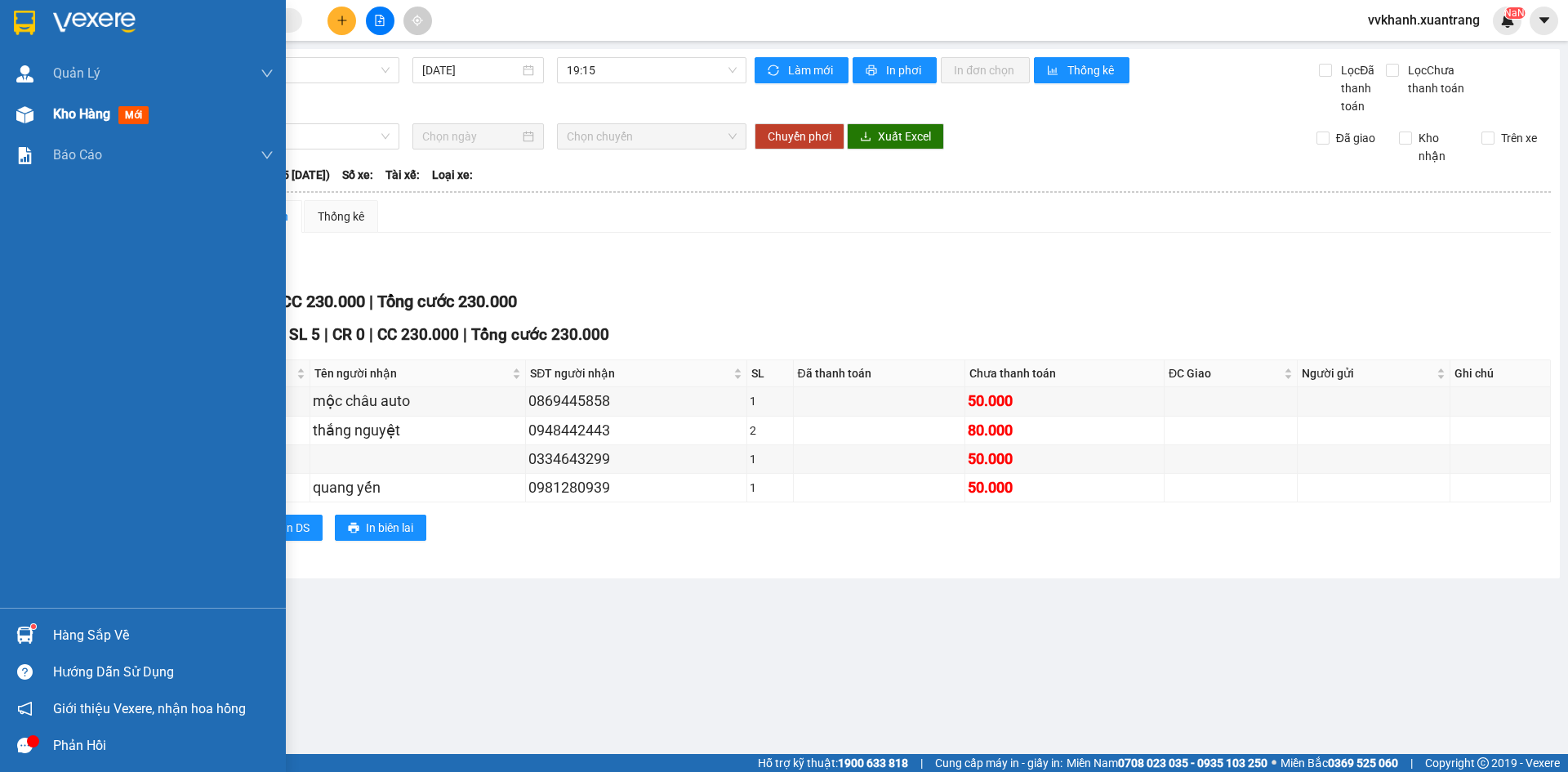
click at [50, 120] on div "Kho hàng mới" at bounding box center [143, 114] width 286 height 41
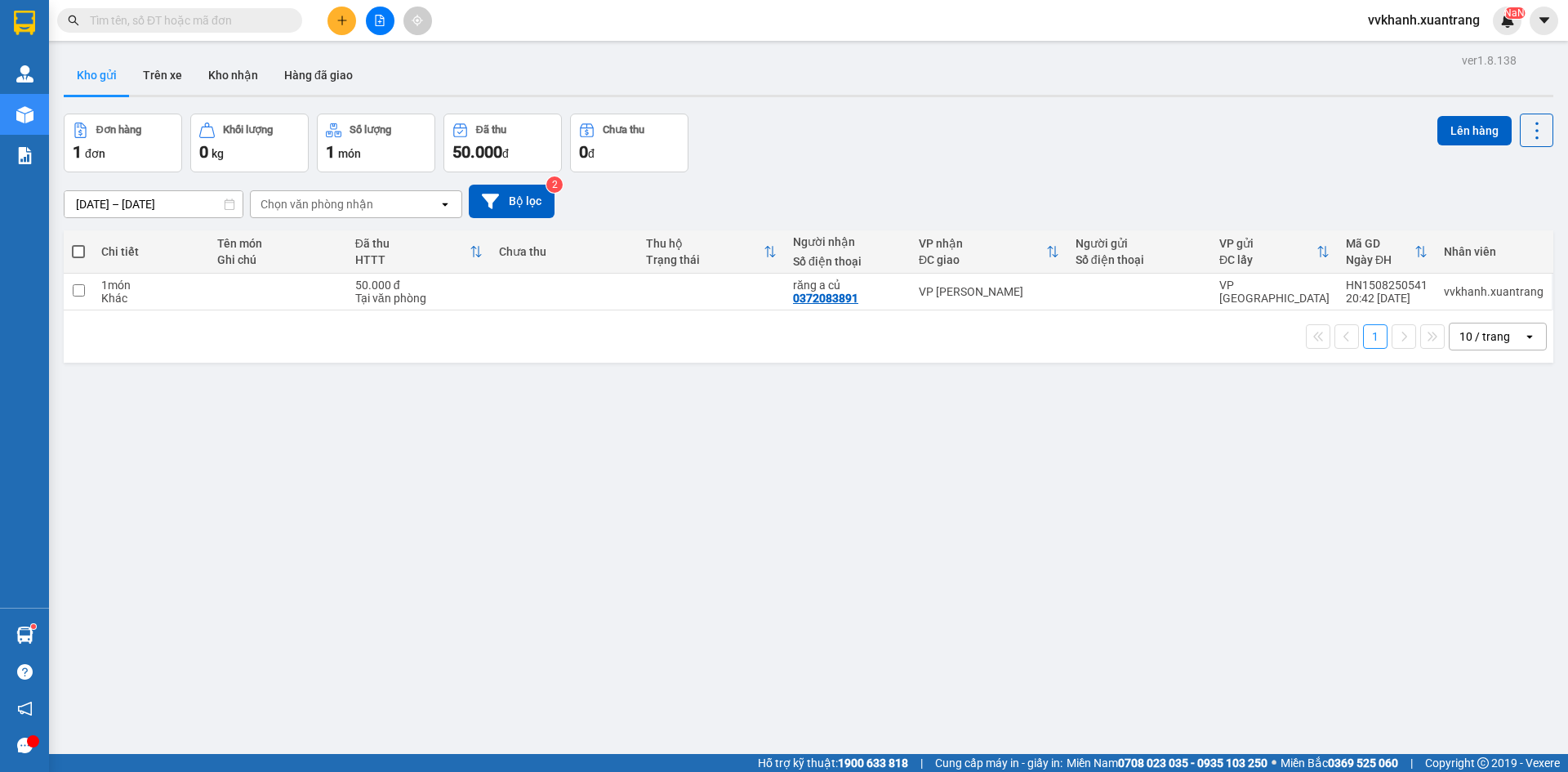
click at [248, 24] on input "text" at bounding box center [186, 21] width 192 height 18
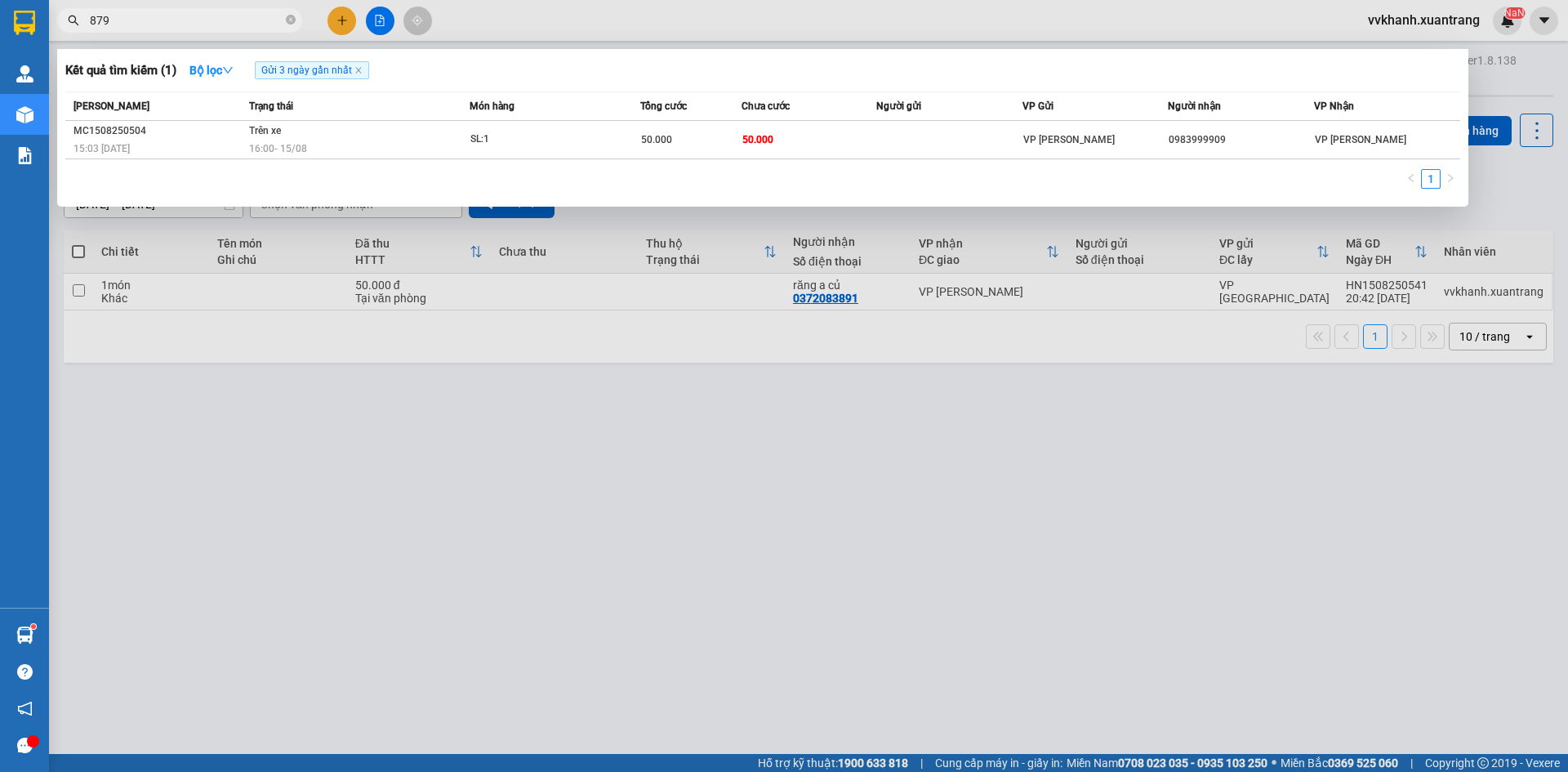
type input "8790"
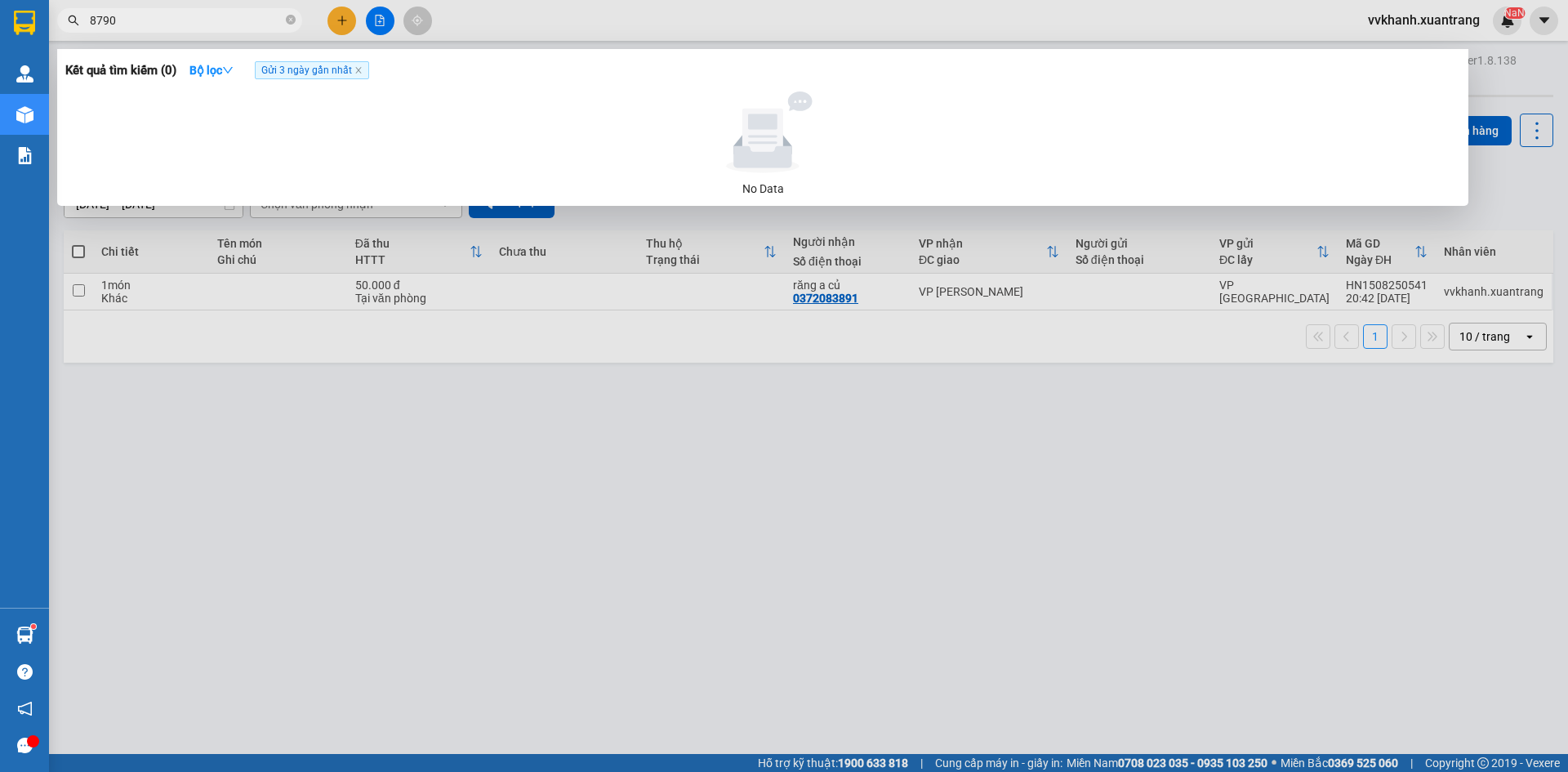
click at [289, 21] on icon "close-circle" at bounding box center [291, 20] width 10 height 10
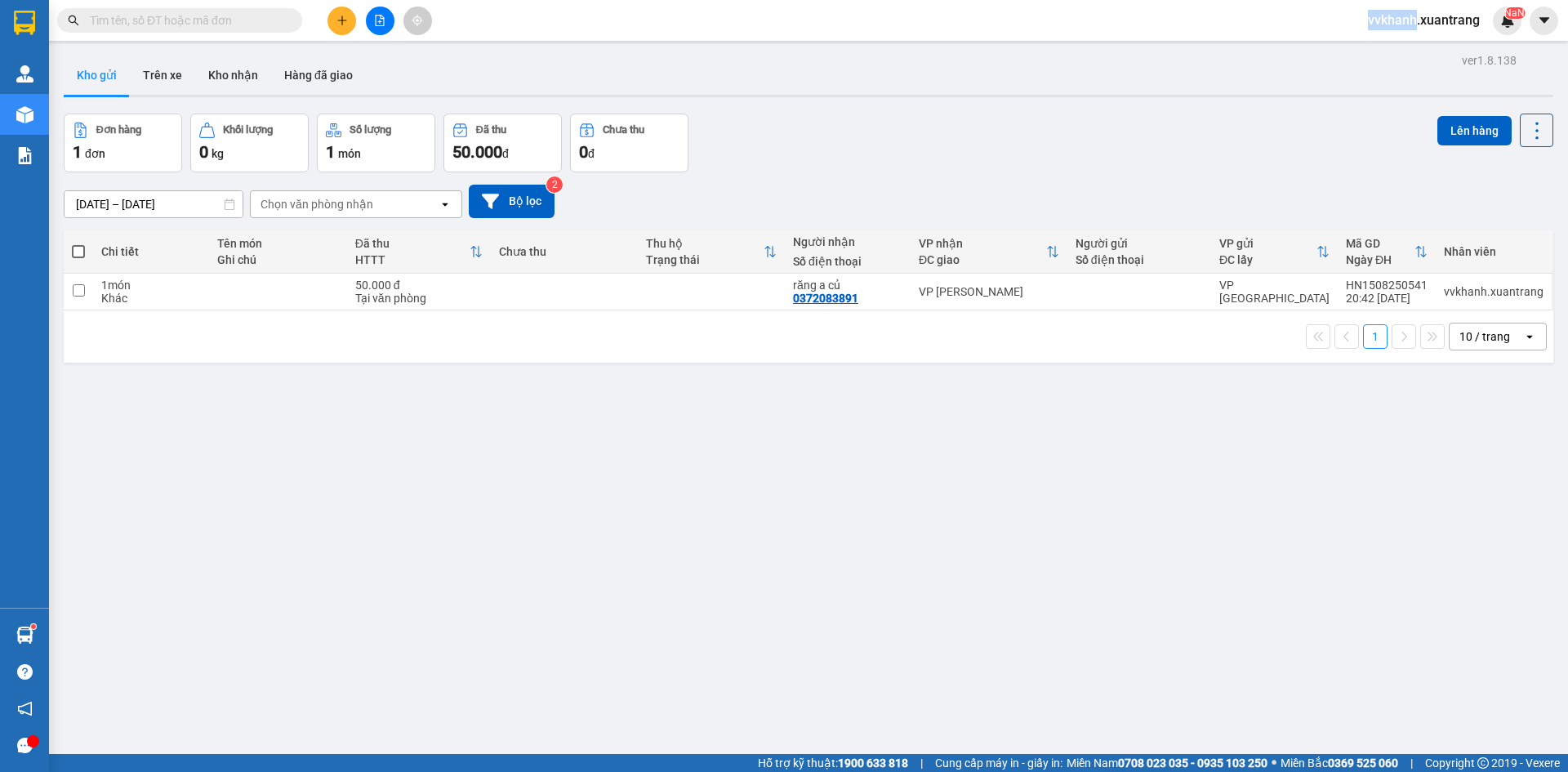
drag, startPoint x: 289, startPoint y: 21, endPoint x: 338, endPoint y: 37, distance: 51.5
click at [290, 22] on span at bounding box center [291, 21] width 10 height 18
click at [377, 25] on icon "file-add" at bounding box center [380, 21] width 12 height 12
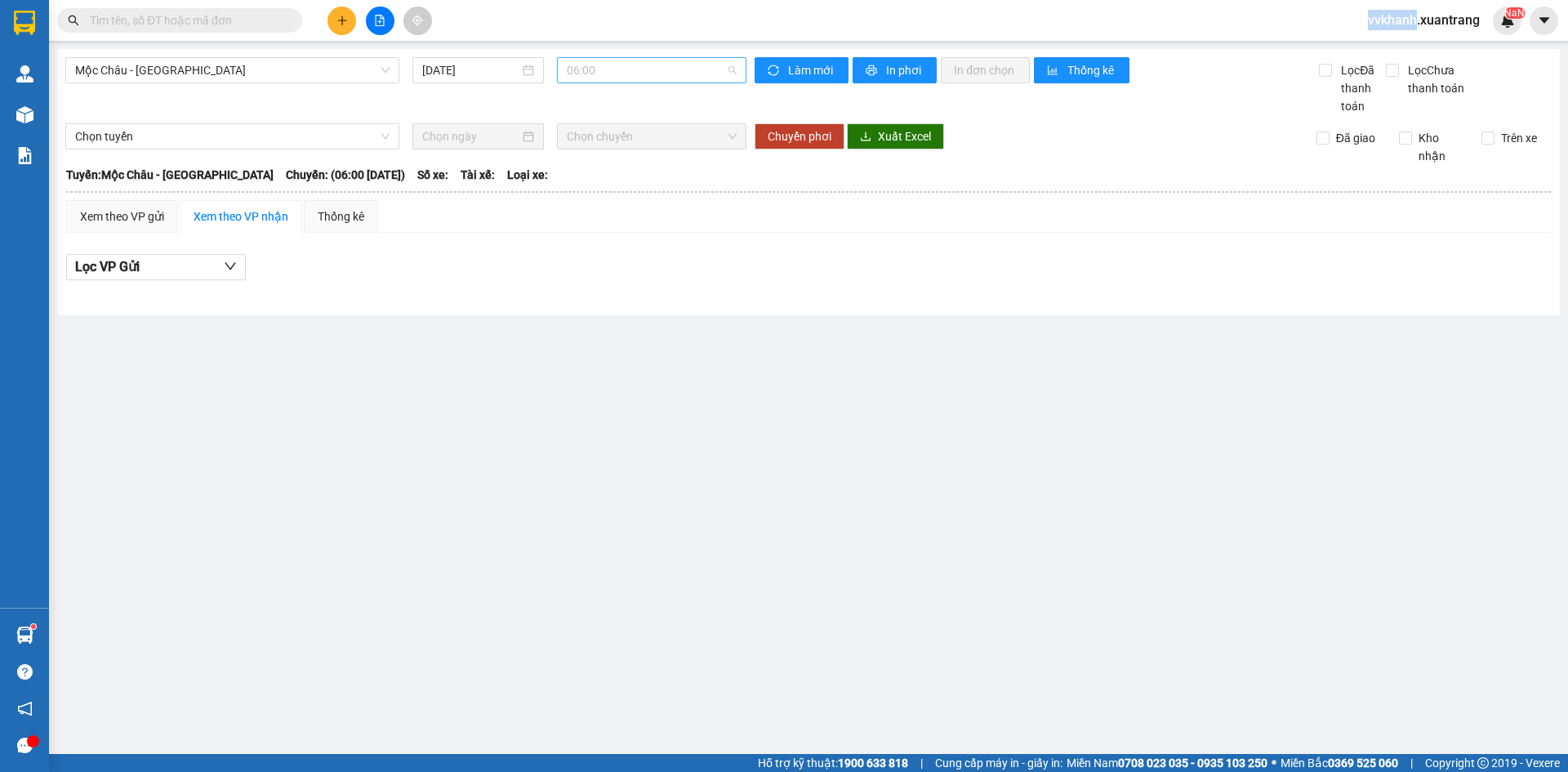
click at [601, 72] on span "06:00" at bounding box center [651, 70] width 170 height 25
drag, startPoint x: 338, startPoint y: 181, endPoint x: 299, endPoint y: 108, distance: 82.8
click at [333, 179] on span "Chuyến: (06:00 [DATE])" at bounding box center [346, 175] width 119 height 18
click at [604, 68] on span "06:00" at bounding box center [651, 70] width 170 height 25
